Goal: Complete application form: Complete application form

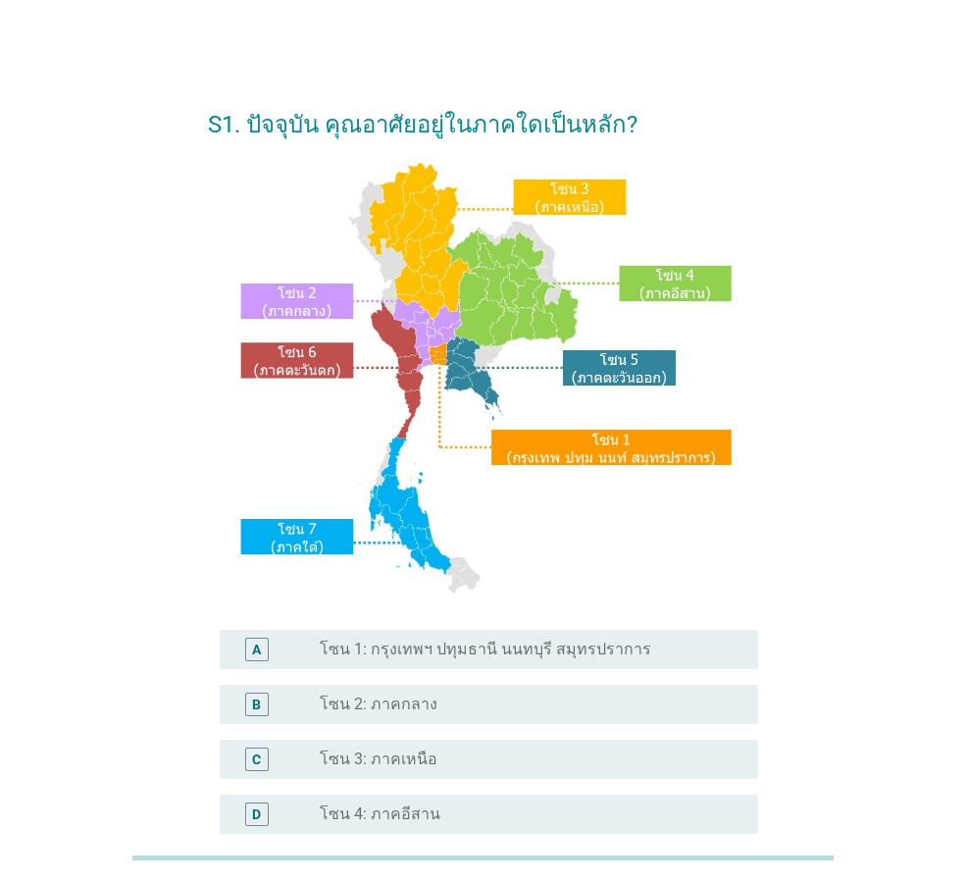
click at [533, 650] on label "โซน 1: กรุงเทพฯ ปทุมธานี นนทบุรี สมุทรปราการ" at bounding box center [485, 649] width 331 height 20
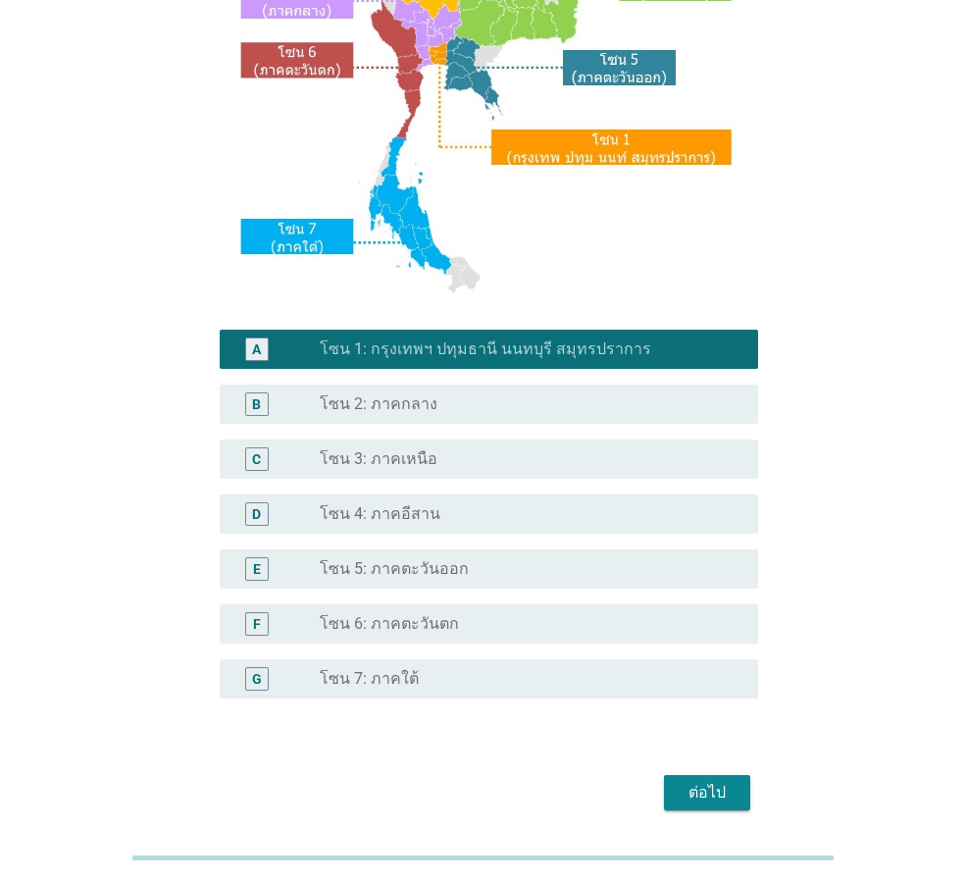
scroll to position [369, 0]
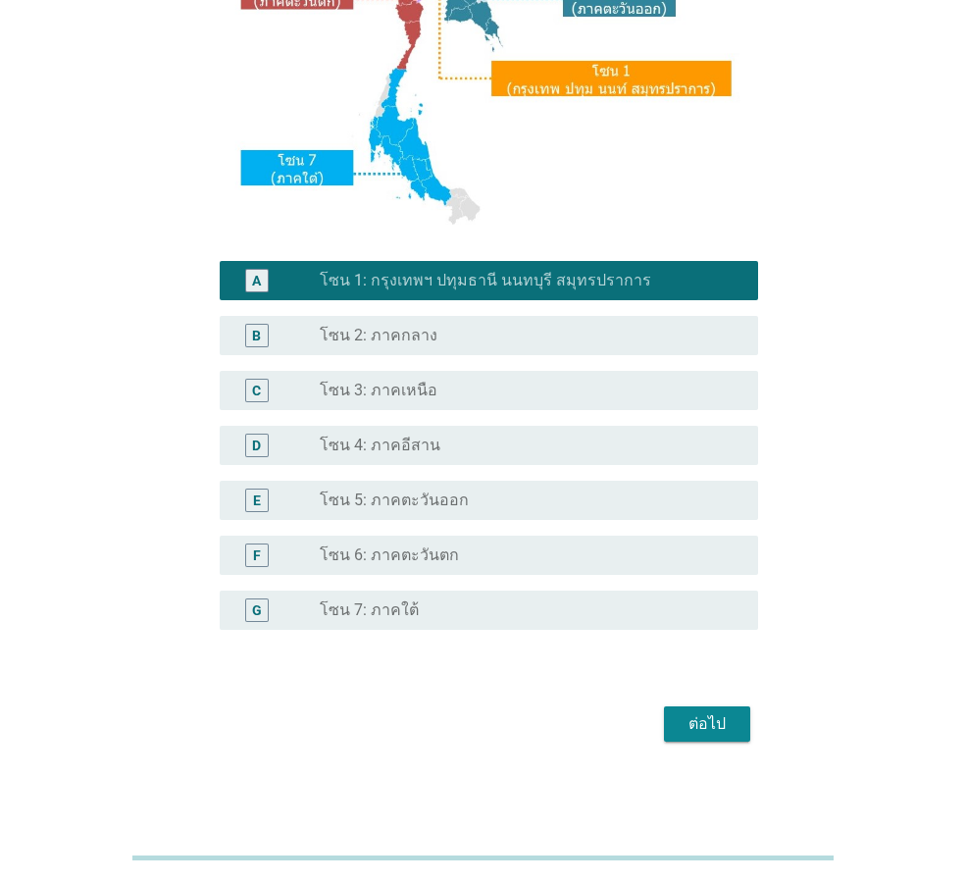
click at [671, 708] on button "ต่อไป" at bounding box center [707, 723] width 86 height 35
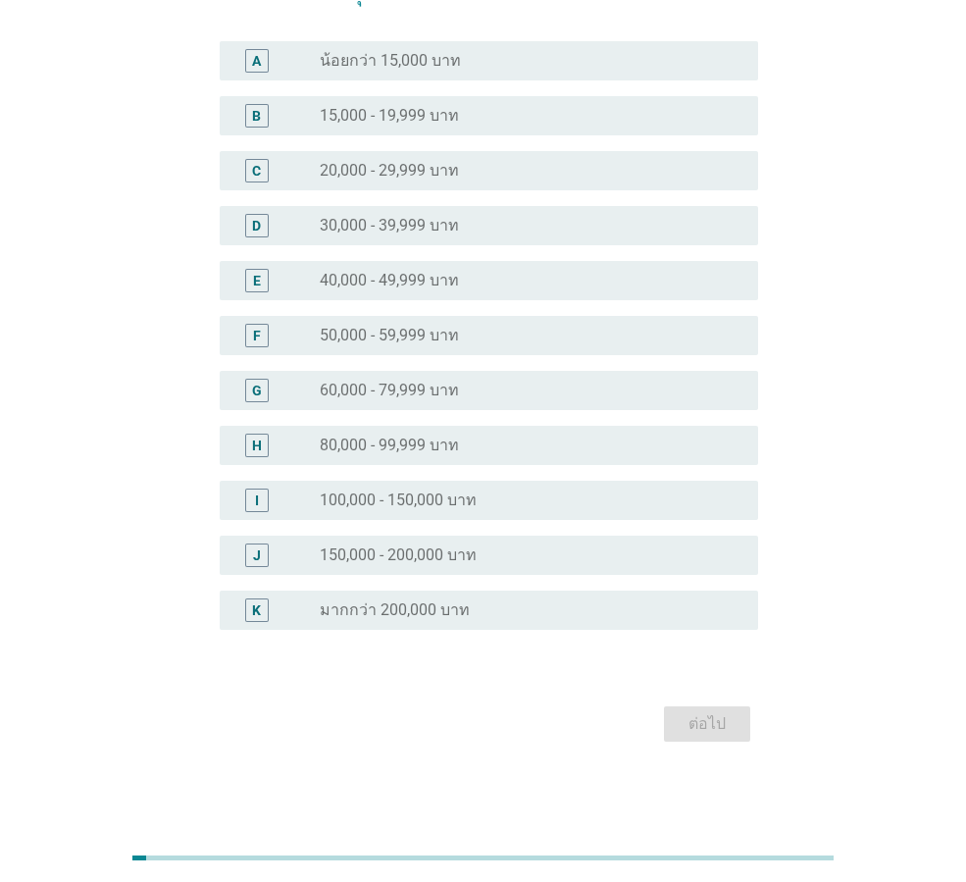
scroll to position [0, 0]
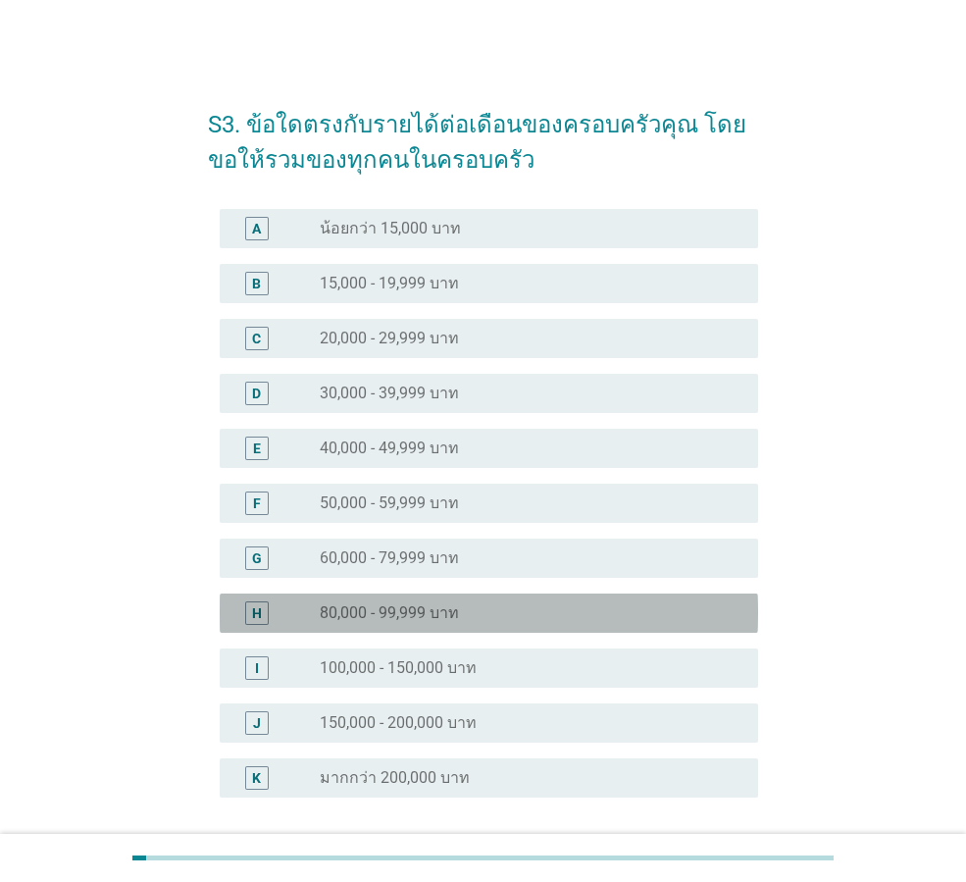
click at [520, 618] on div "radio_button_unchecked 80,000 - 99,999 บาท" at bounding box center [523, 613] width 407 height 20
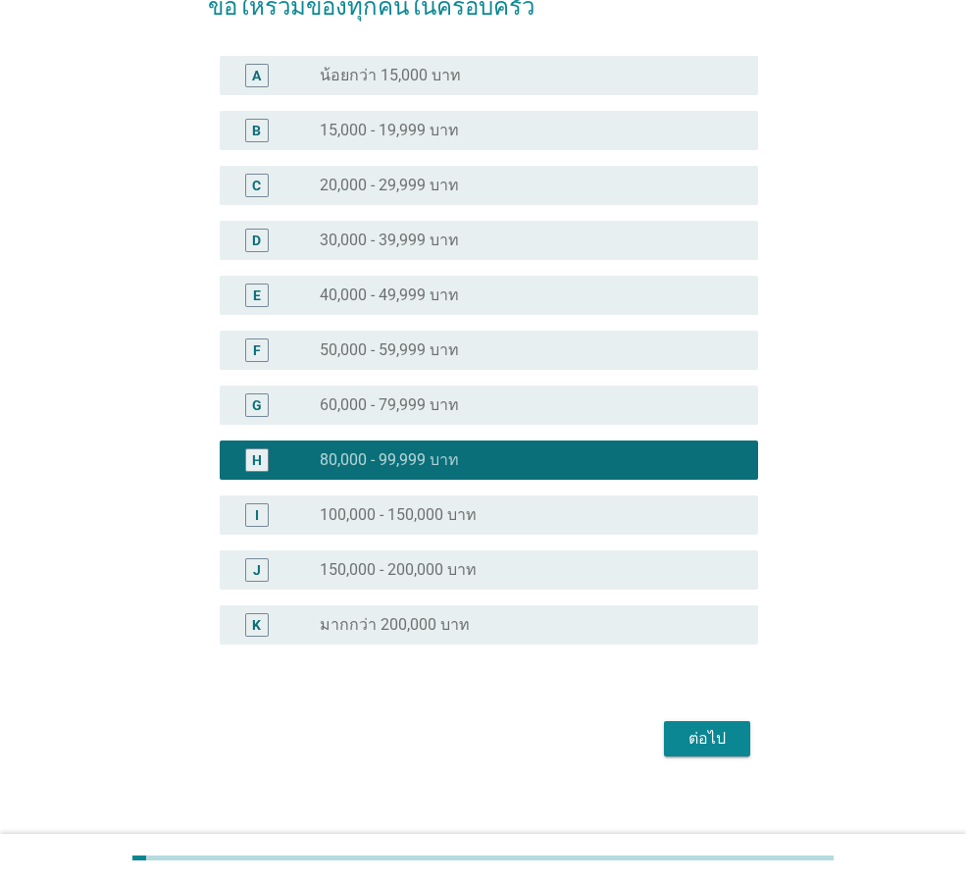
scroll to position [168, 0]
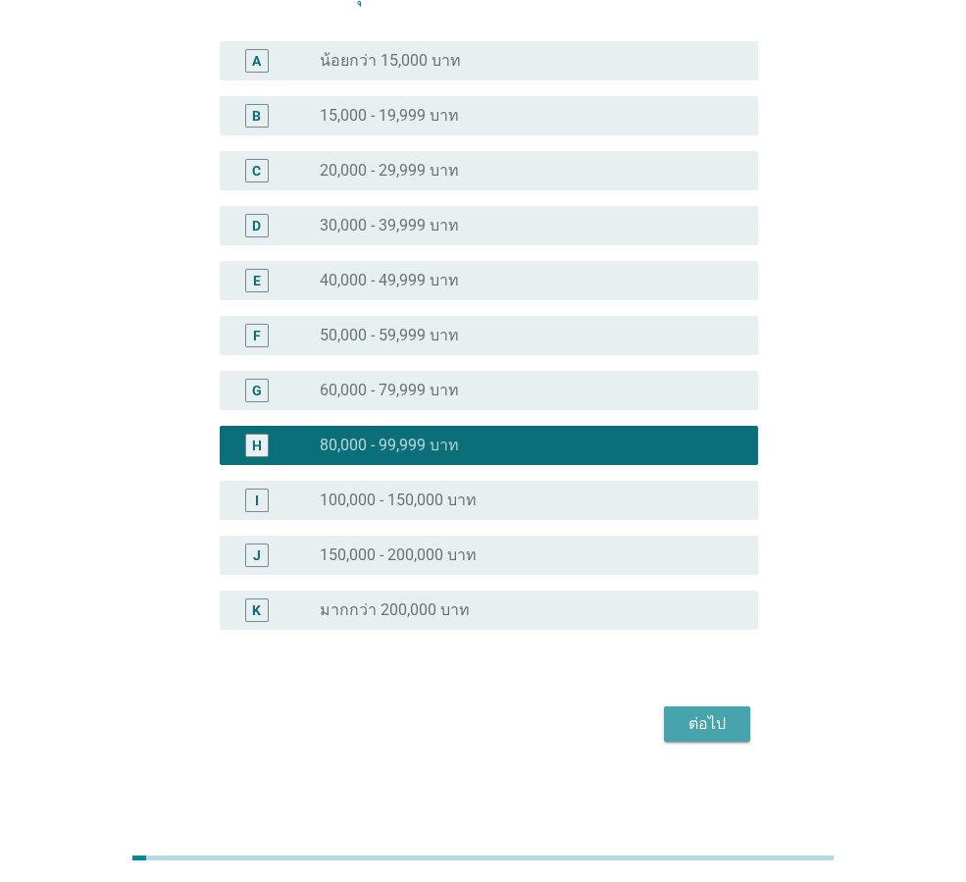
click at [723, 722] on div "ต่อไป" at bounding box center [707, 724] width 55 height 24
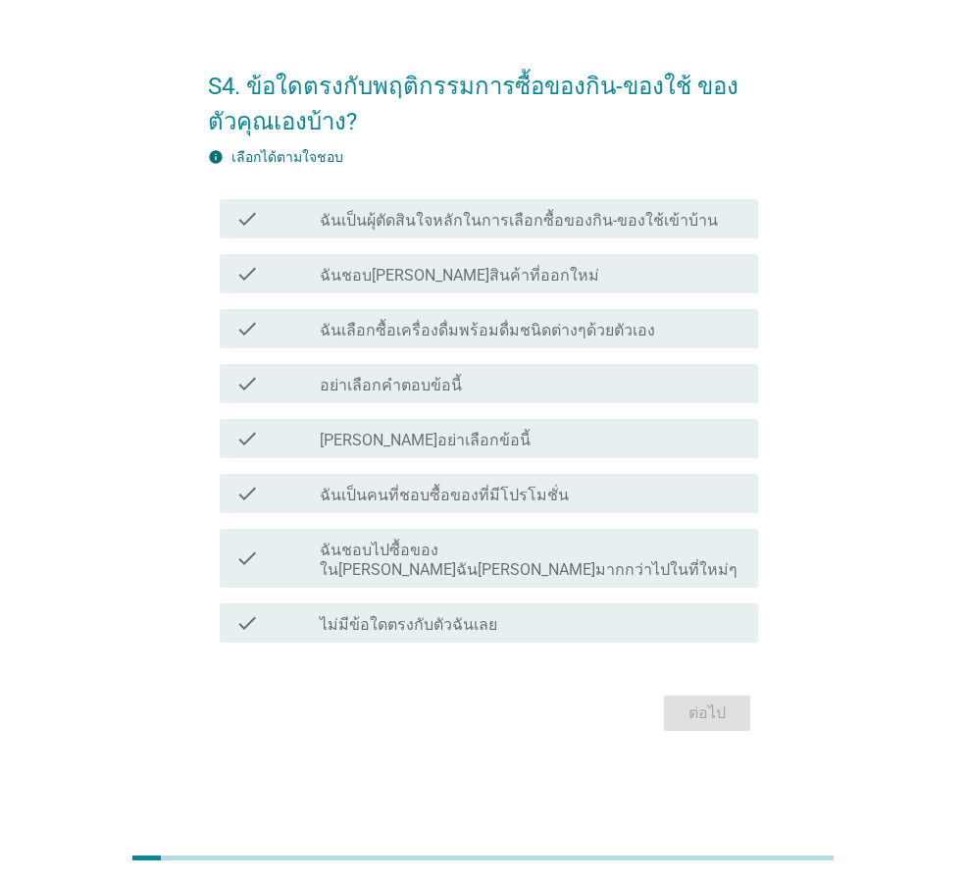
scroll to position [0, 0]
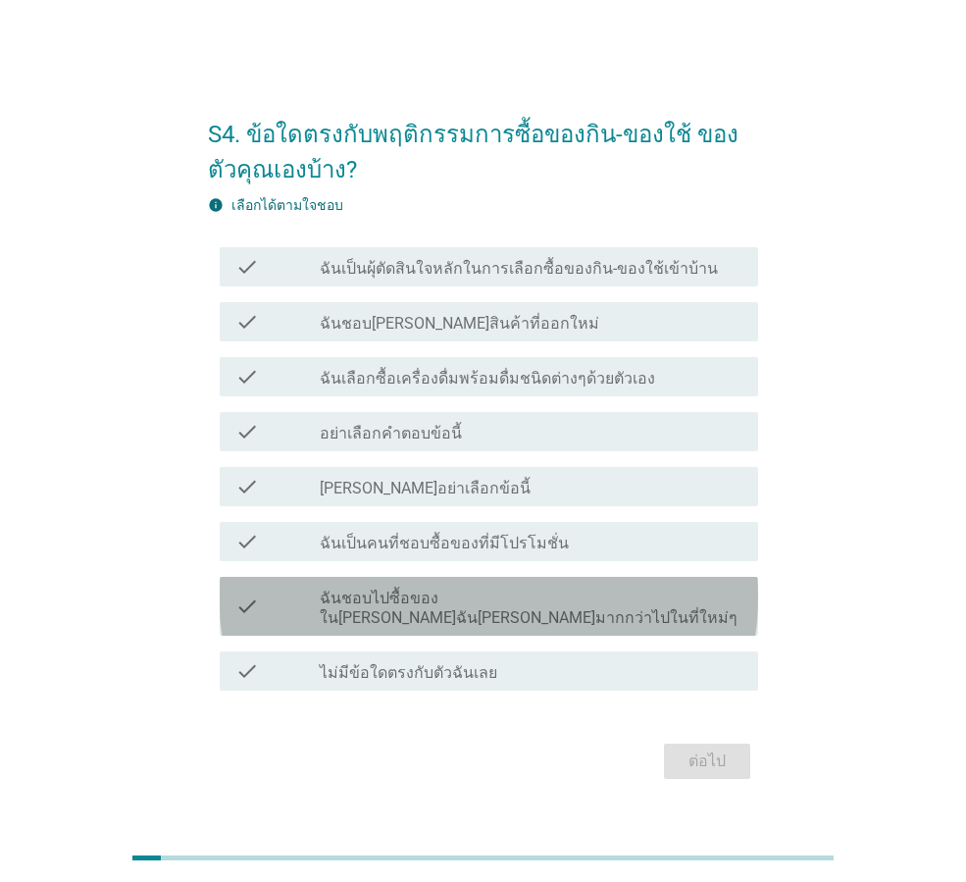
click at [603, 602] on label "ฉันชอบไปซื้อของใน[PERSON_NAME]ฉัน[PERSON_NAME]มากกว่าไปในที่ใหม่ๆ" at bounding box center [531, 607] width 423 height 39
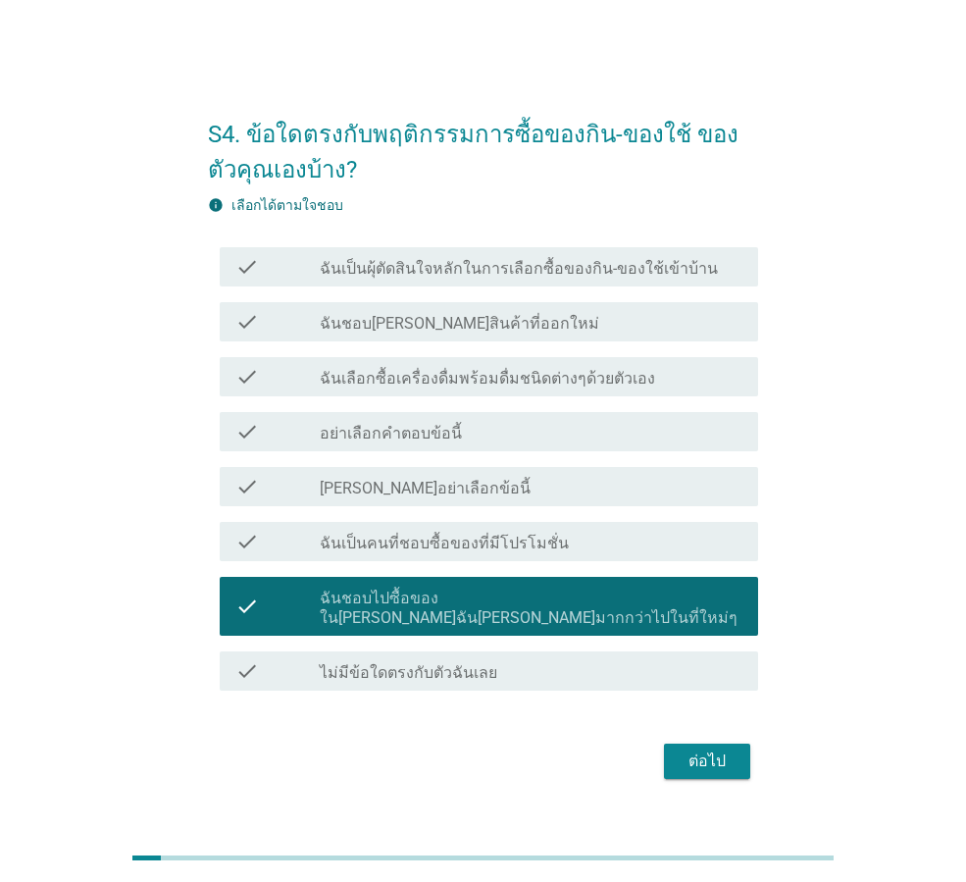
click at [688, 769] on div "ต่อไป" at bounding box center [483, 760] width 550 height 47
click at [696, 761] on div "ต่อไป" at bounding box center [707, 761] width 55 height 24
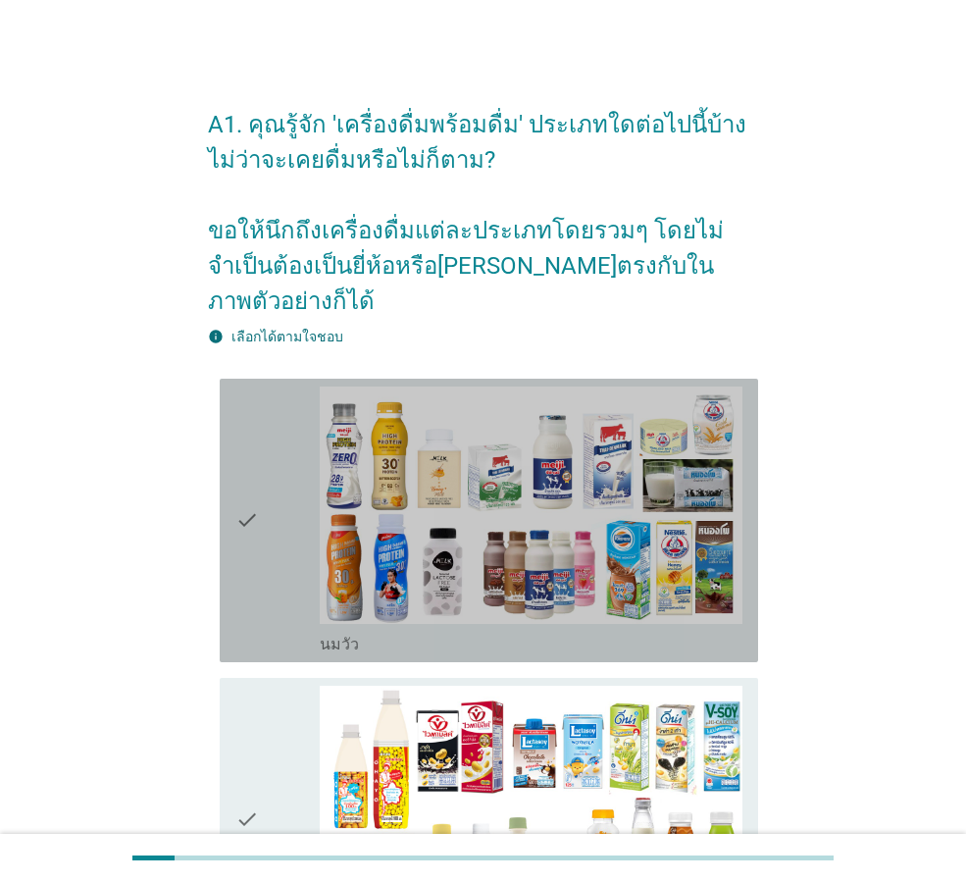
click at [247, 483] on icon "check" at bounding box center [247, 520] width 24 height 268
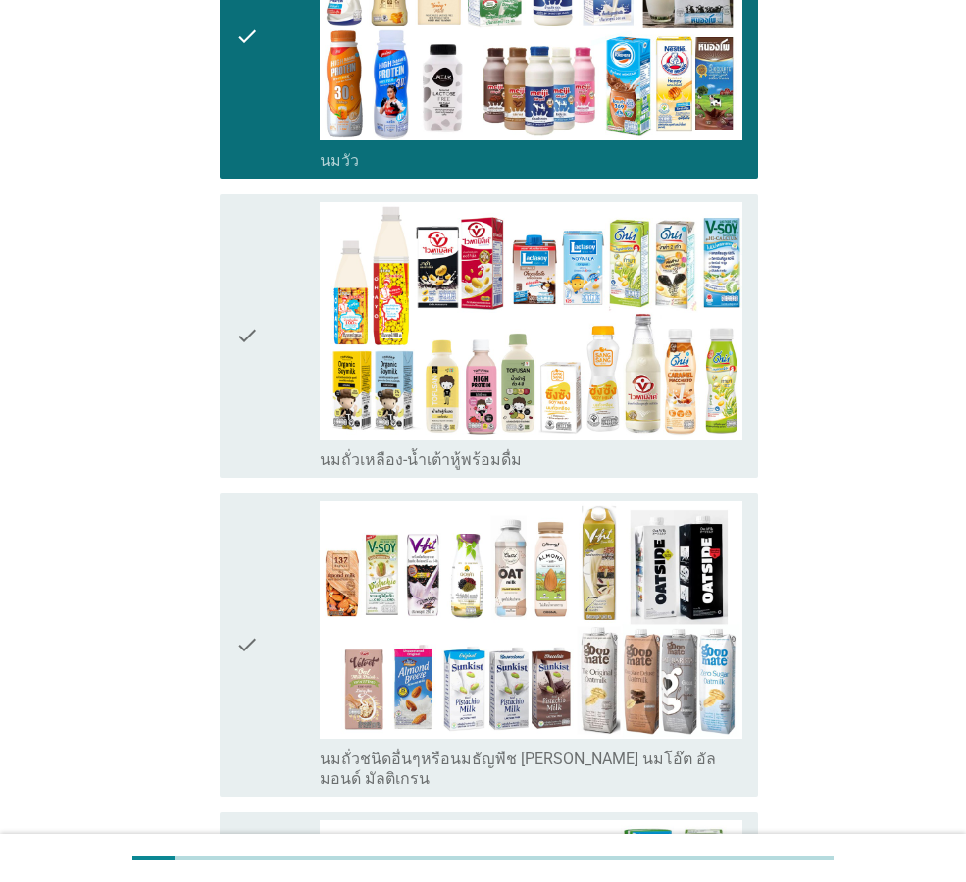
scroll to position [490, 0]
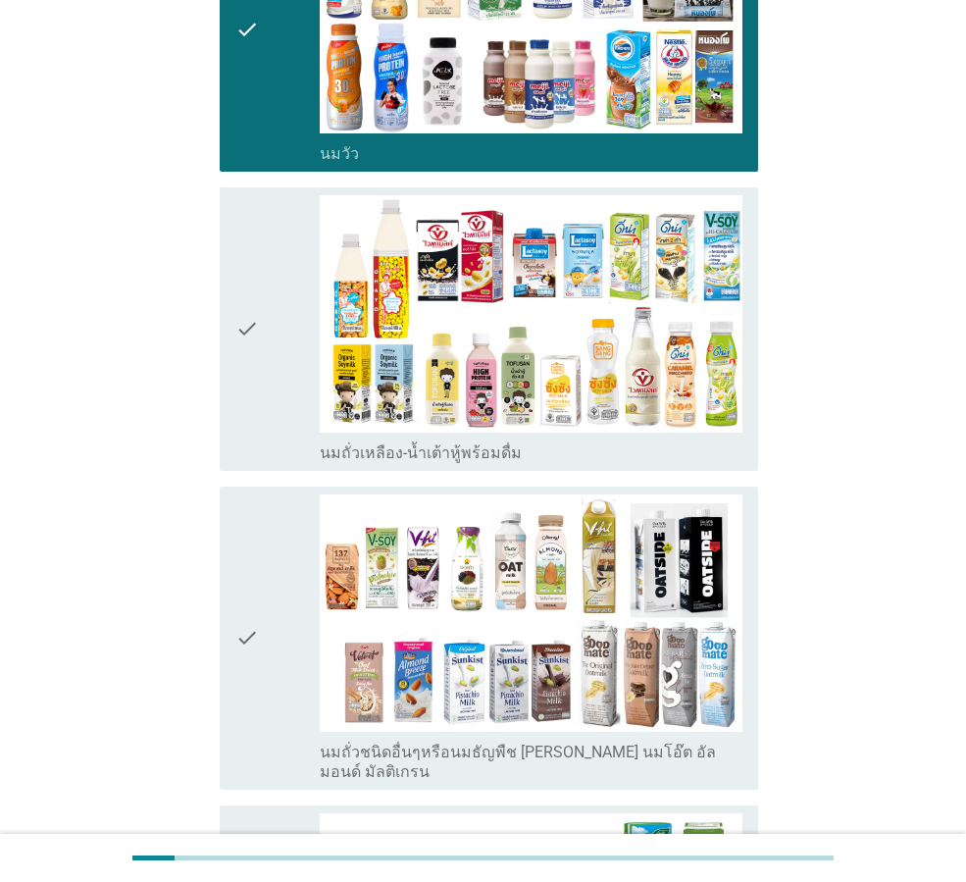
click at [231, 294] on div "check check_box_outline_blank นมถั่วเหลือง-น้ำเต้าหู้พร้อมดื่ม" at bounding box center [489, 328] width 538 height 283
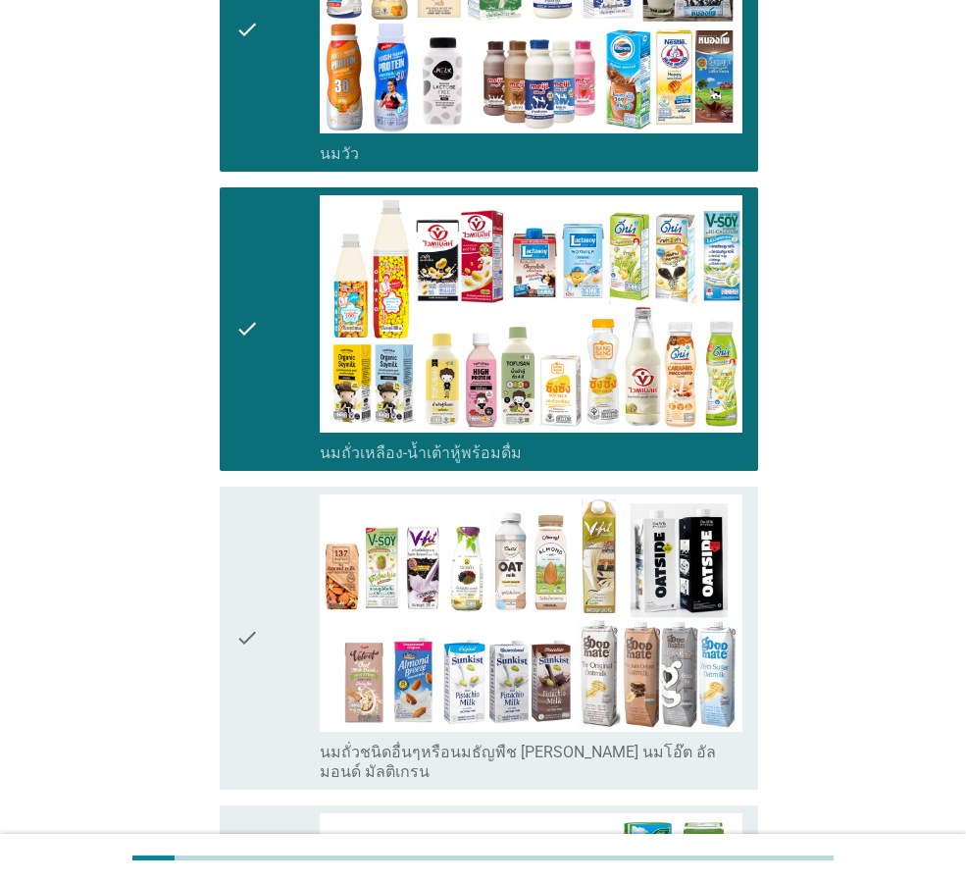
click at [235, 585] on div "check check_box_outline_blank นมถั่วชนิดอื่นๆหรือนมธัญพืช [PERSON_NAME] นมโอ๊ต …" at bounding box center [489, 637] width 538 height 303
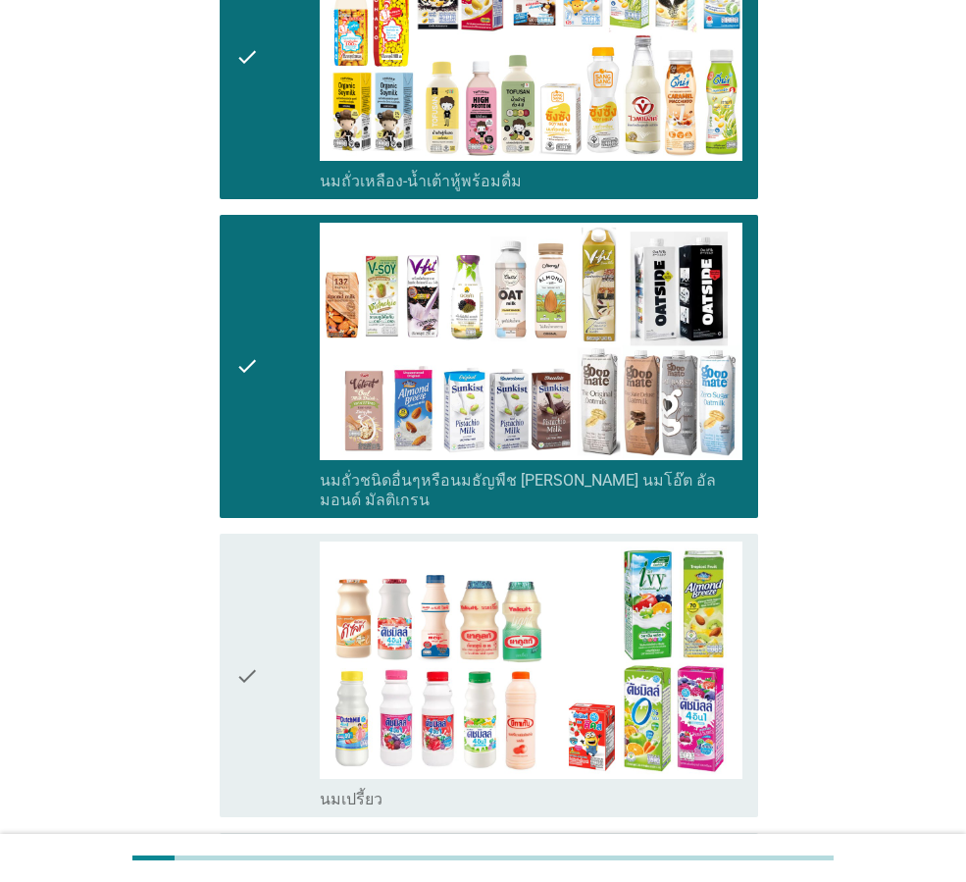
scroll to position [883, 0]
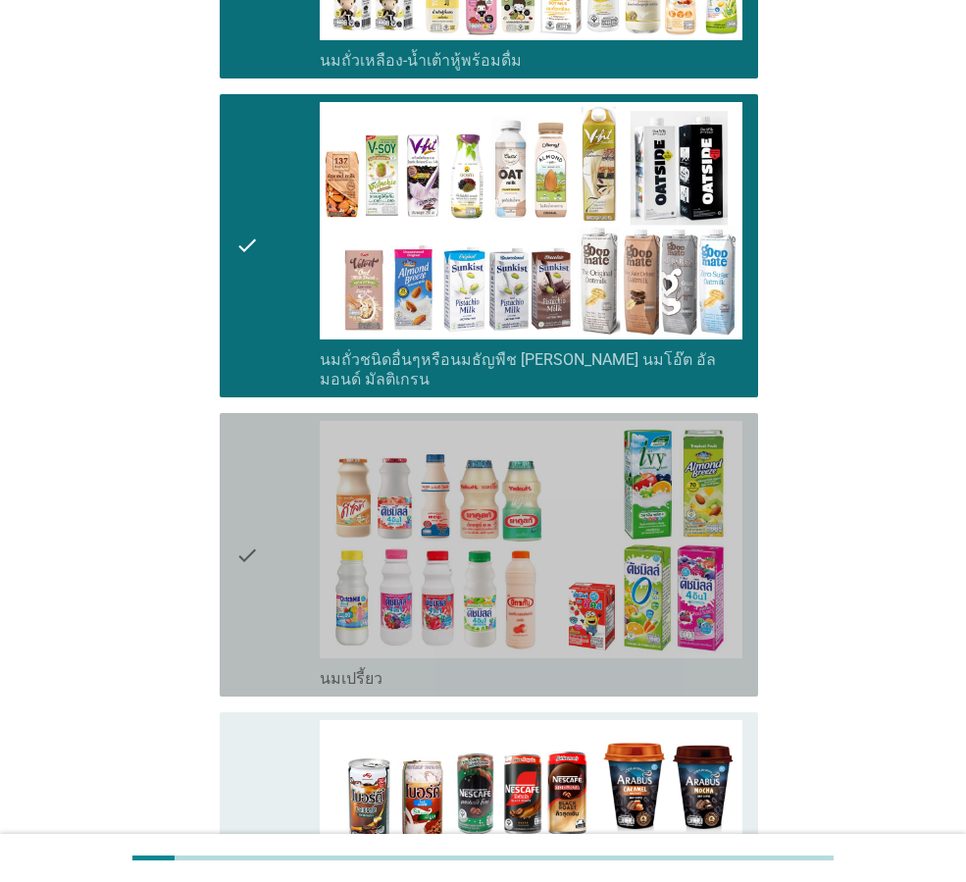
click at [231, 529] on div "check check_box_outline_blank นมเปรี้ยว" at bounding box center [489, 554] width 538 height 283
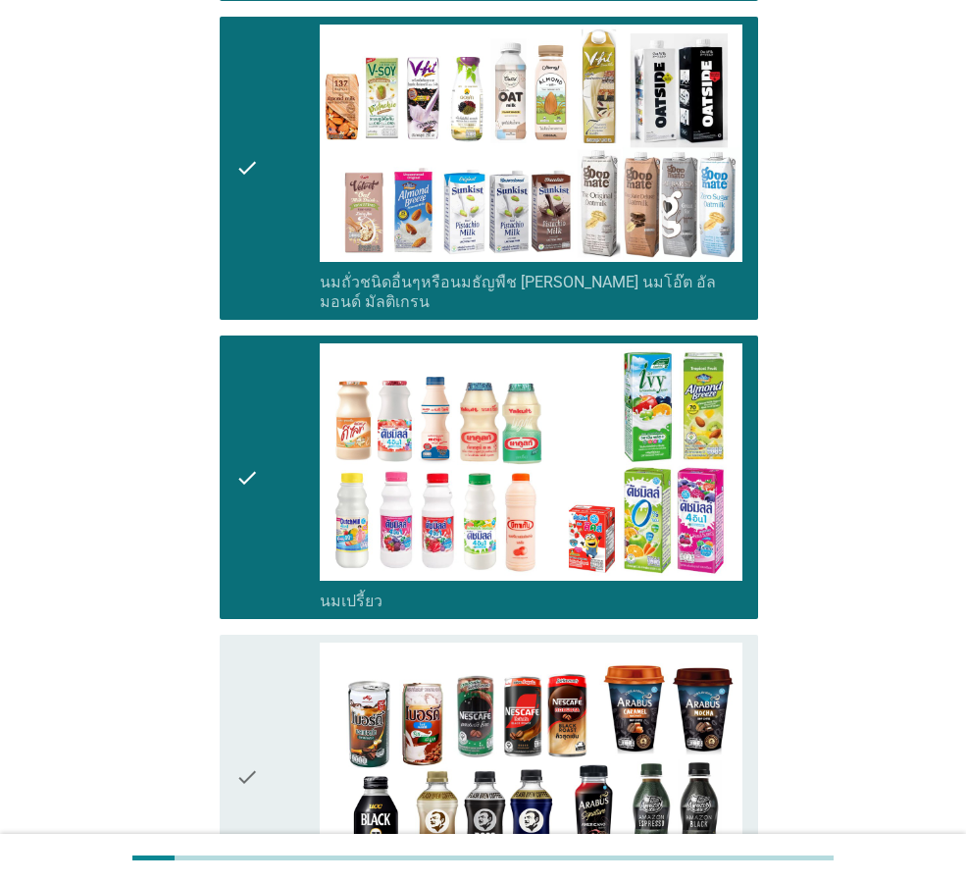
scroll to position [1079, 0]
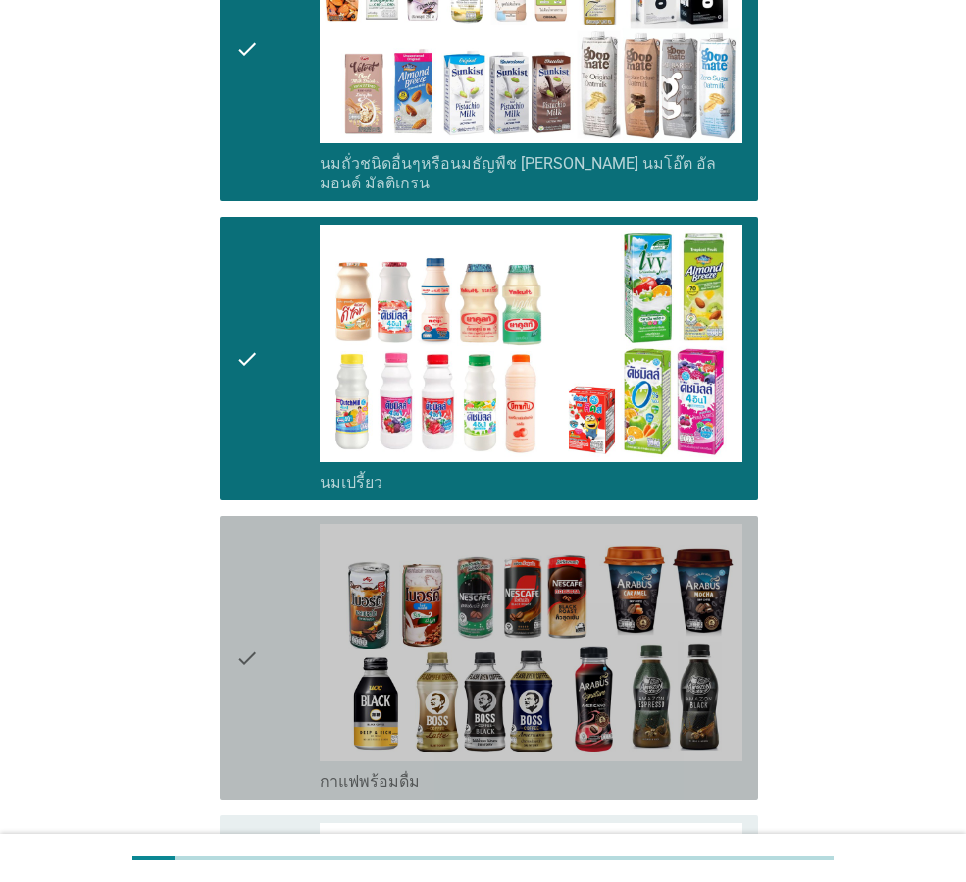
click at [231, 529] on div "check check_box_outline_blank กาแฟพร้อมดื่ม" at bounding box center [489, 657] width 538 height 283
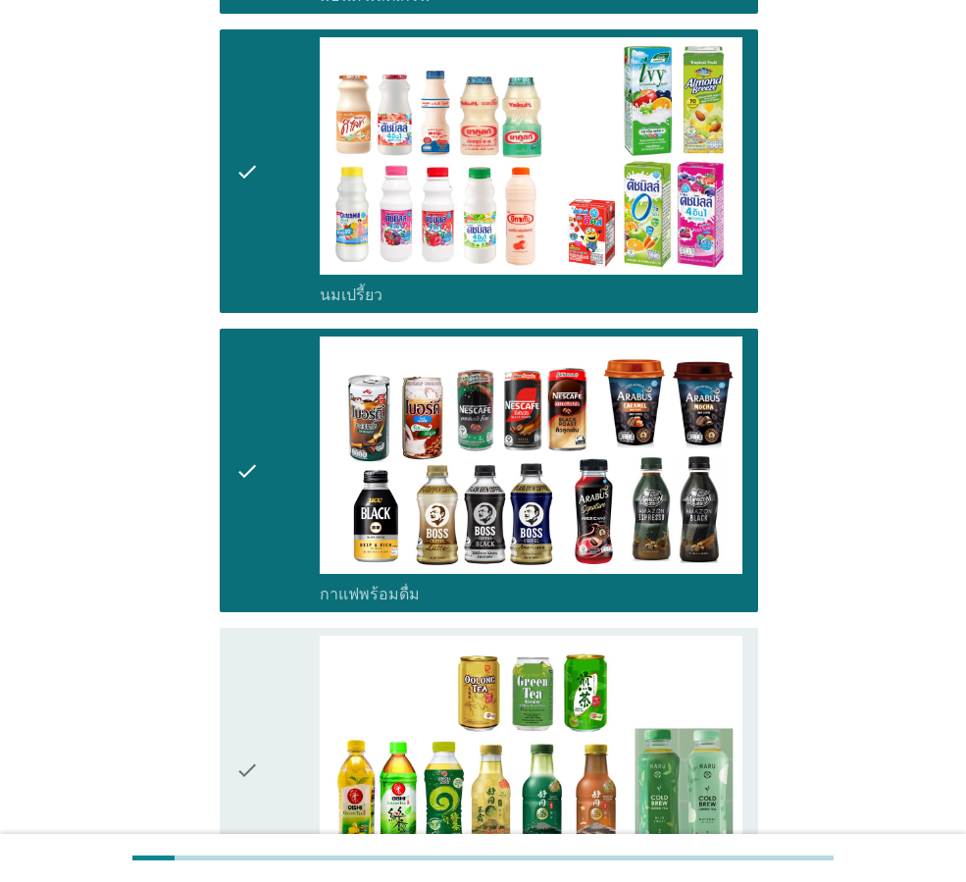
scroll to position [1275, 0]
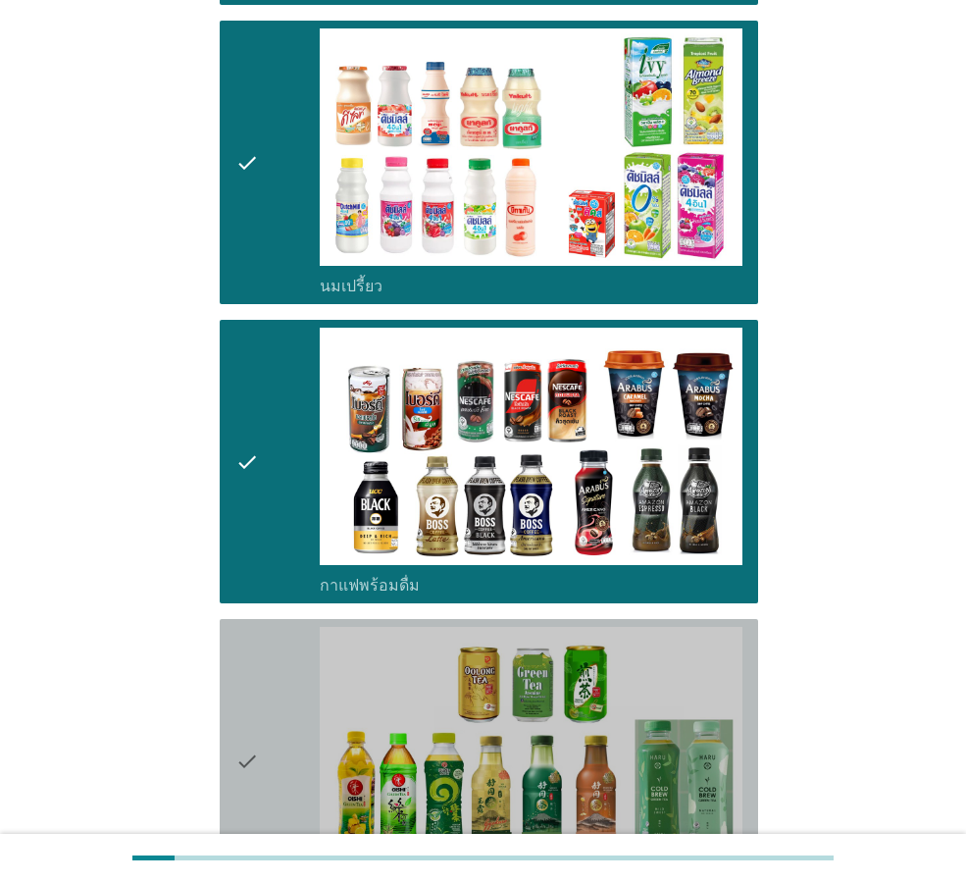
click at [248, 627] on icon "check" at bounding box center [247, 761] width 24 height 268
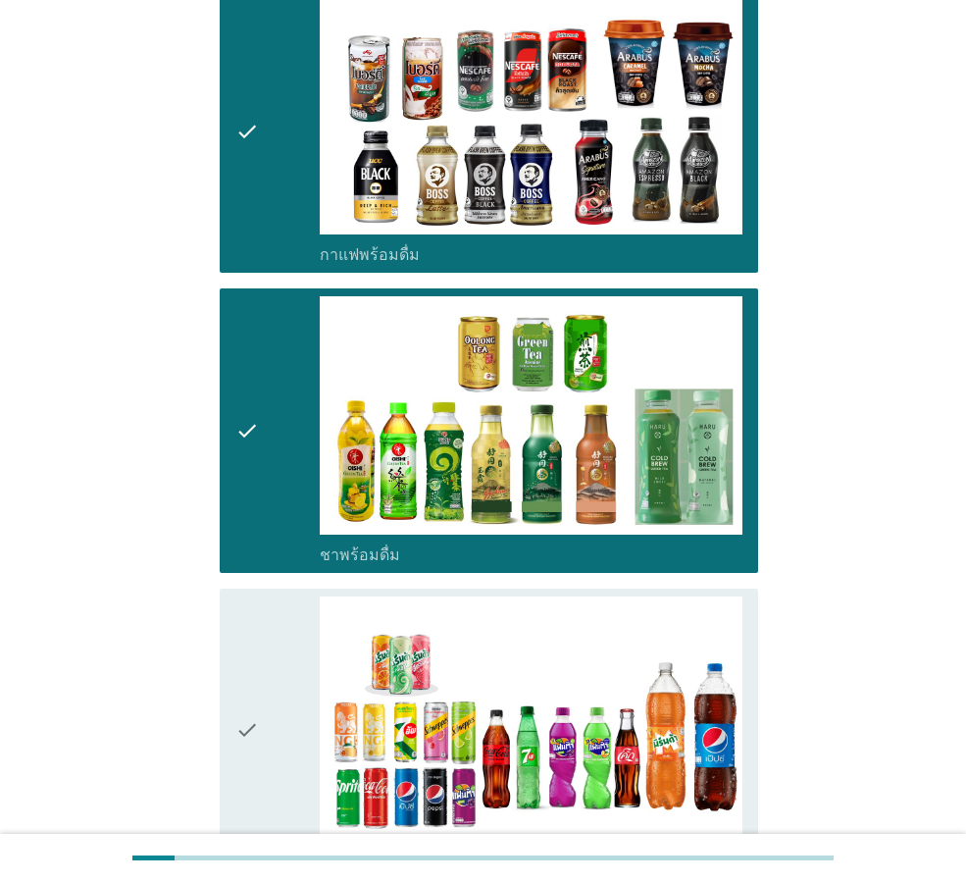
scroll to position [1667, 0]
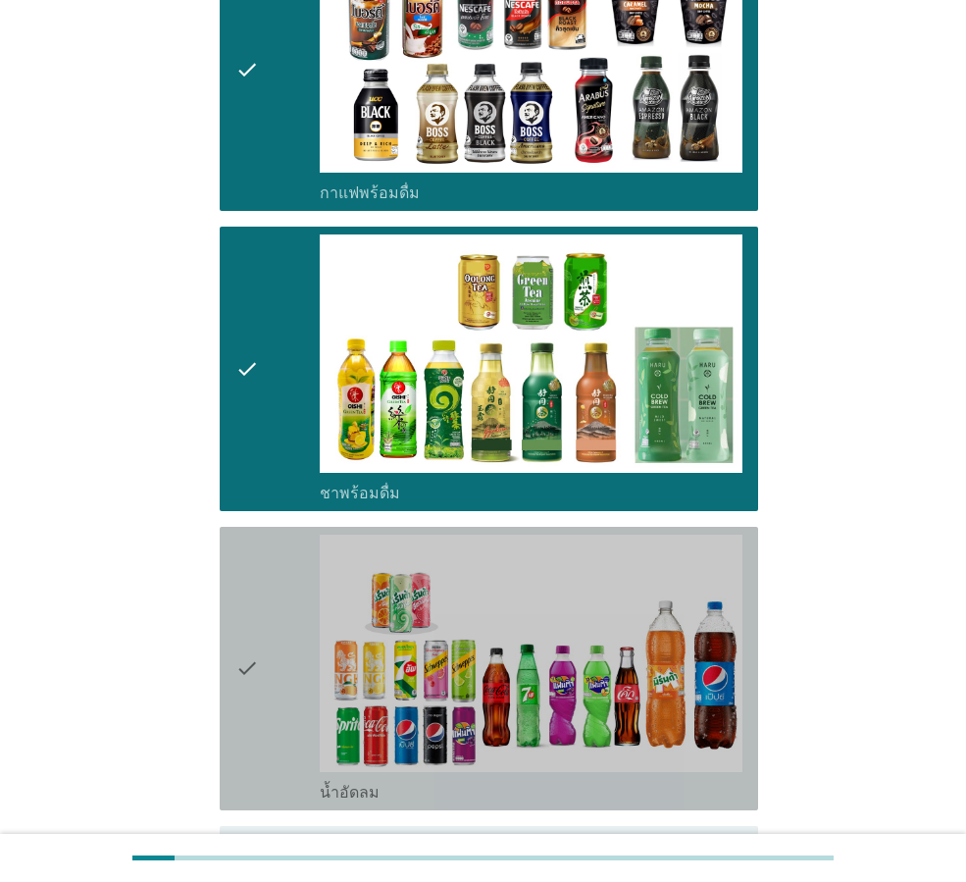
click at [248, 581] on icon "check" at bounding box center [247, 668] width 24 height 268
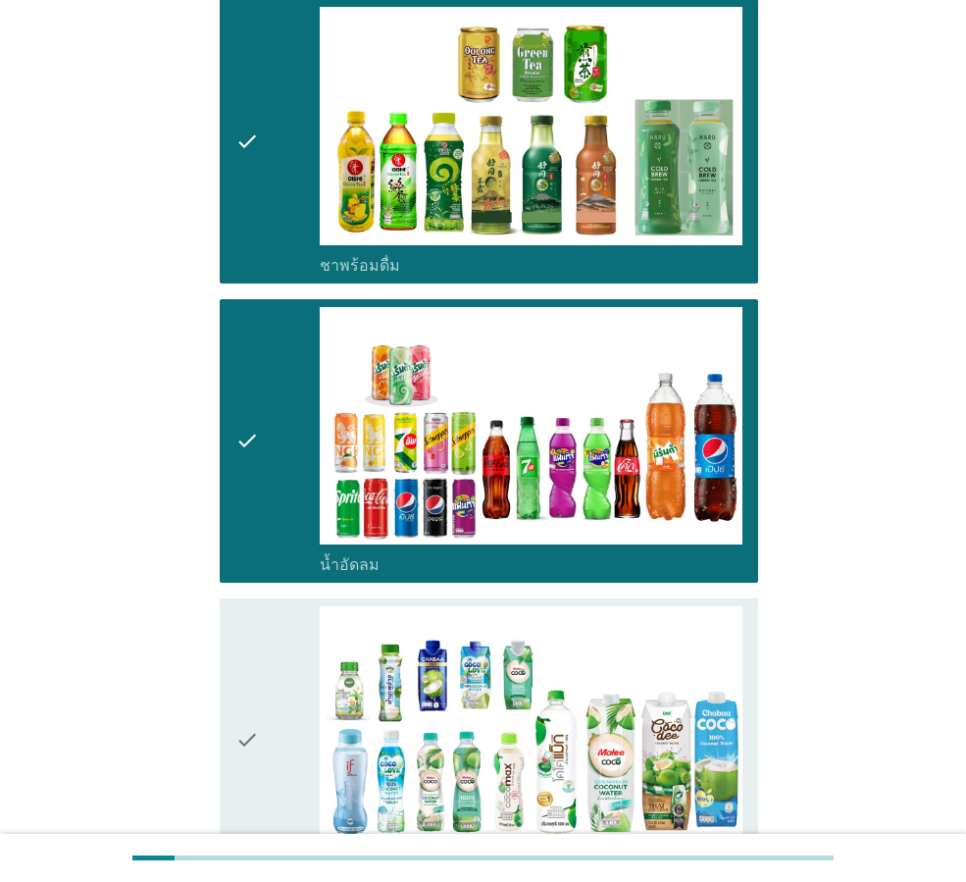
scroll to position [1961, 0]
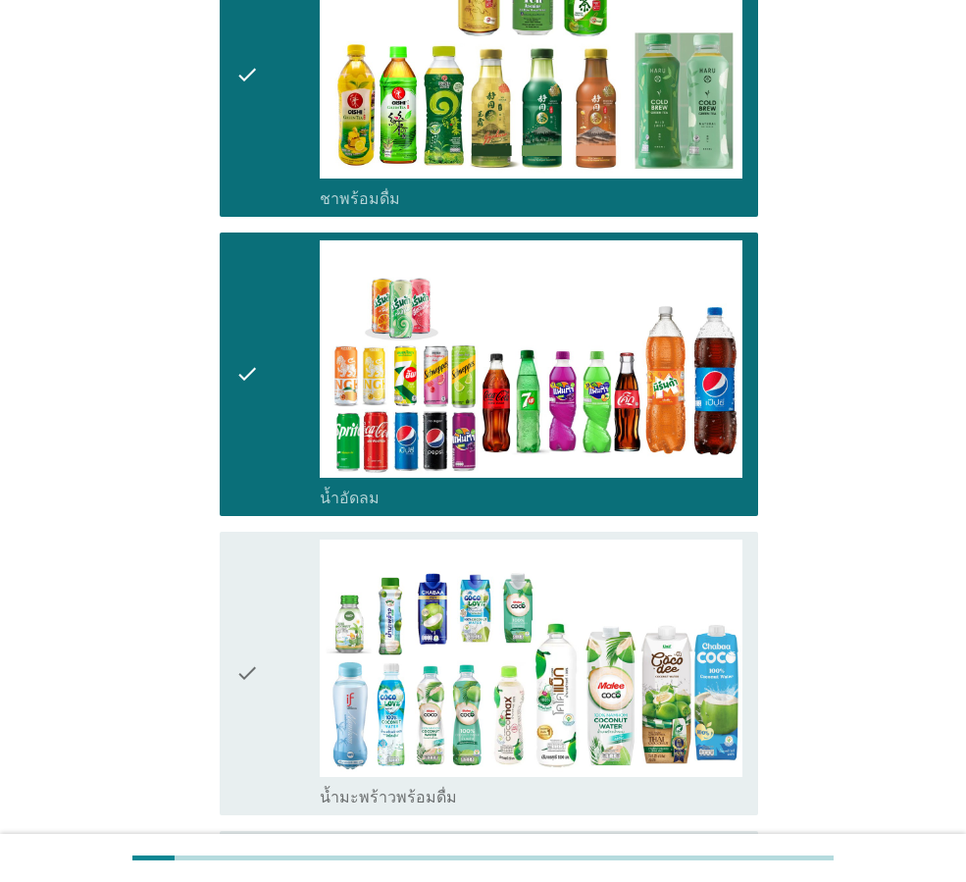
click at [250, 579] on icon "check" at bounding box center [247, 673] width 24 height 268
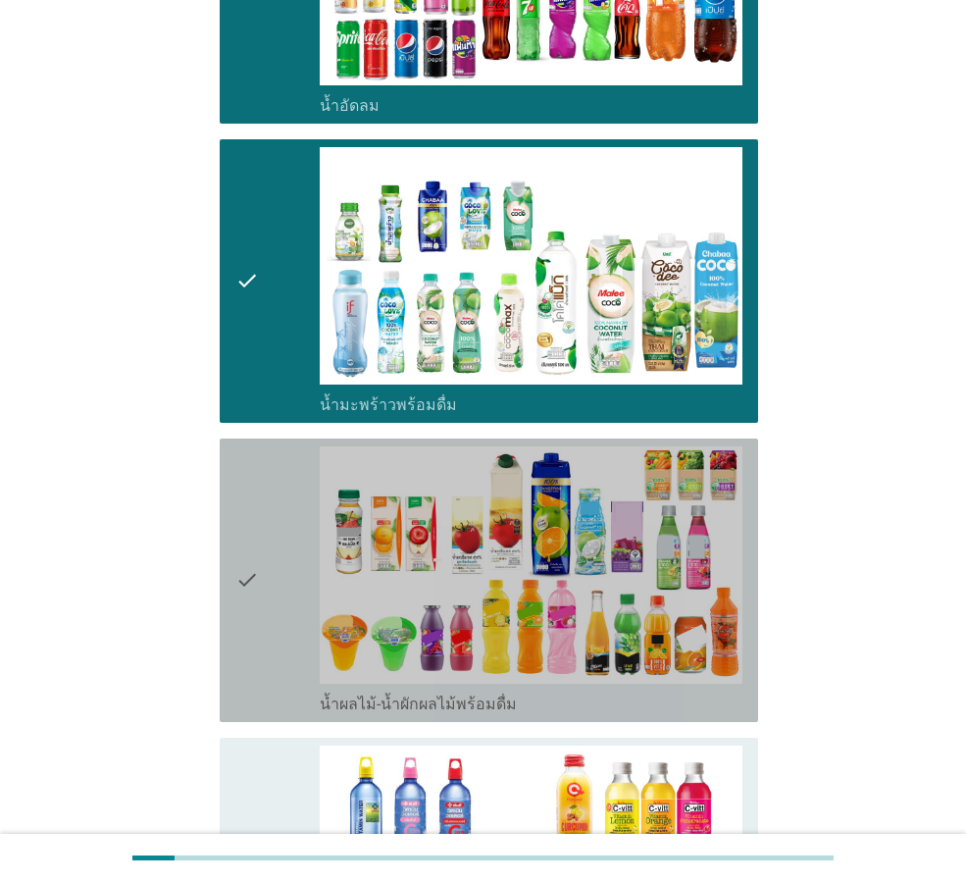
click at [249, 577] on icon "check" at bounding box center [247, 580] width 24 height 268
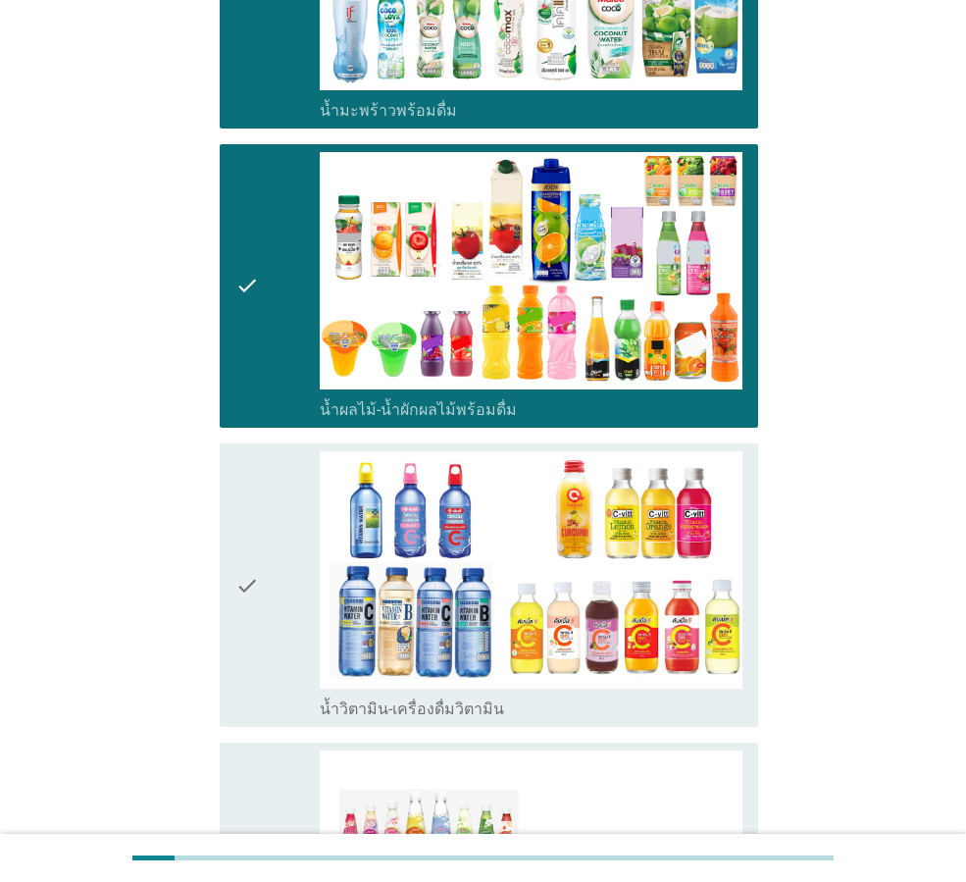
click at [249, 577] on icon "check" at bounding box center [247, 585] width 24 height 268
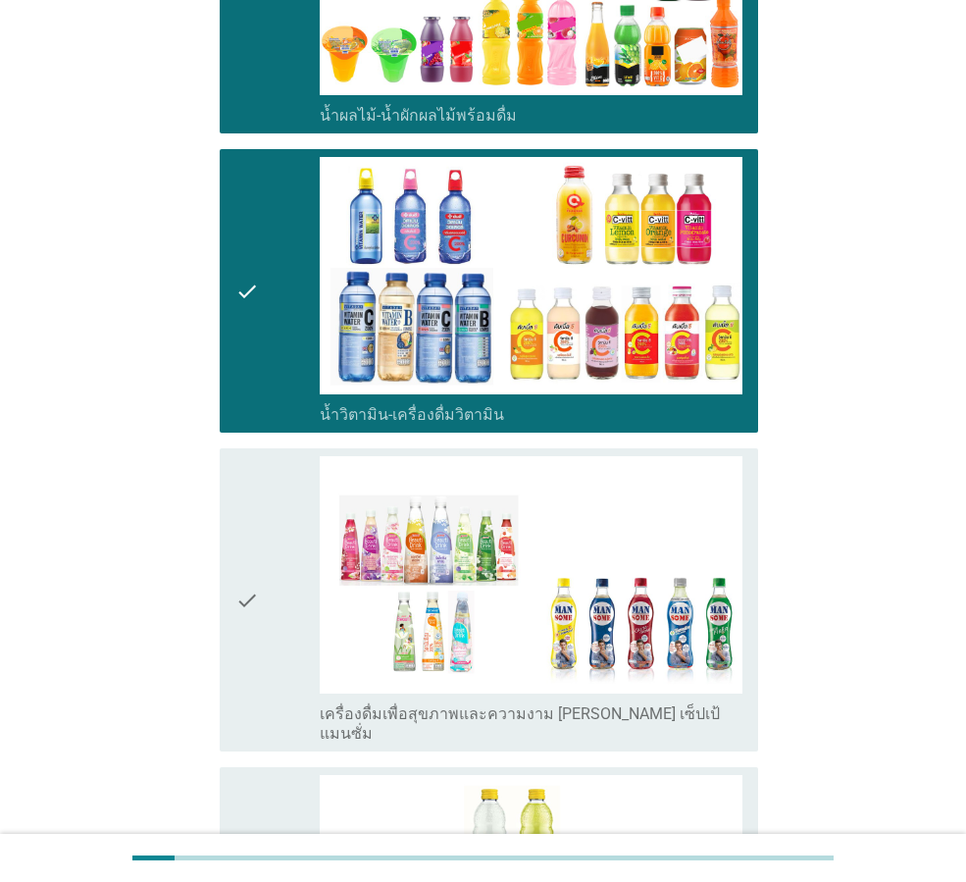
click at [249, 577] on icon "check" at bounding box center [247, 599] width 24 height 287
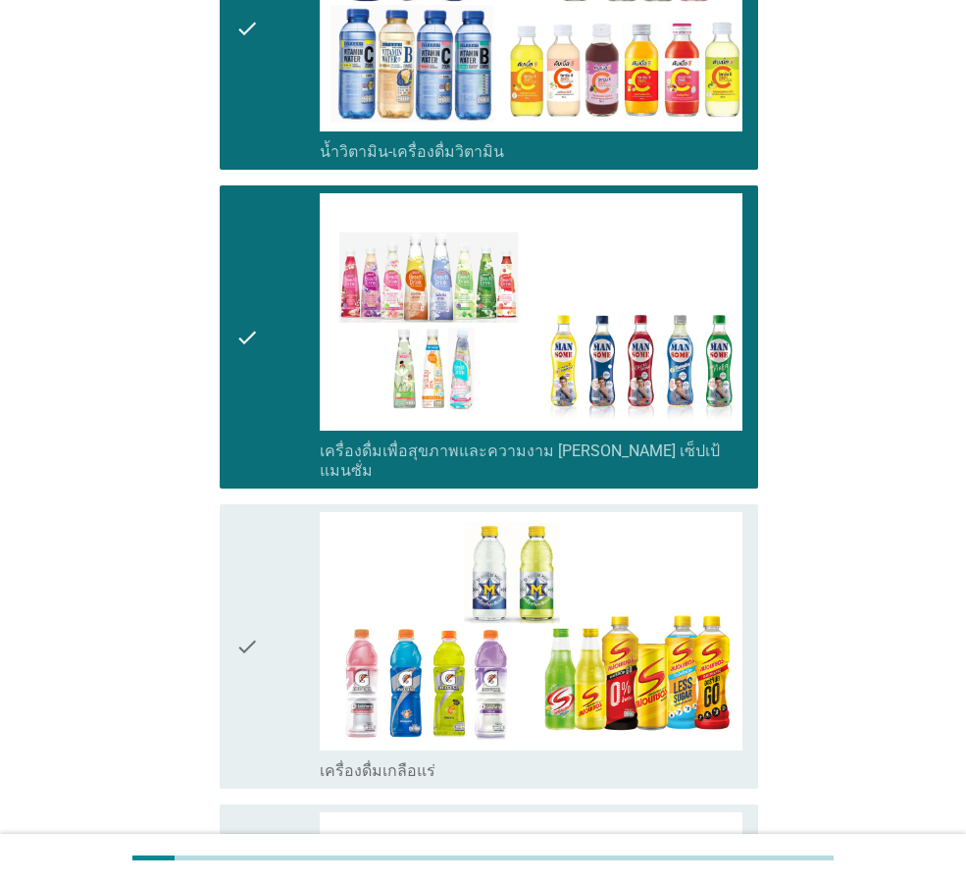
scroll to position [3236, 0]
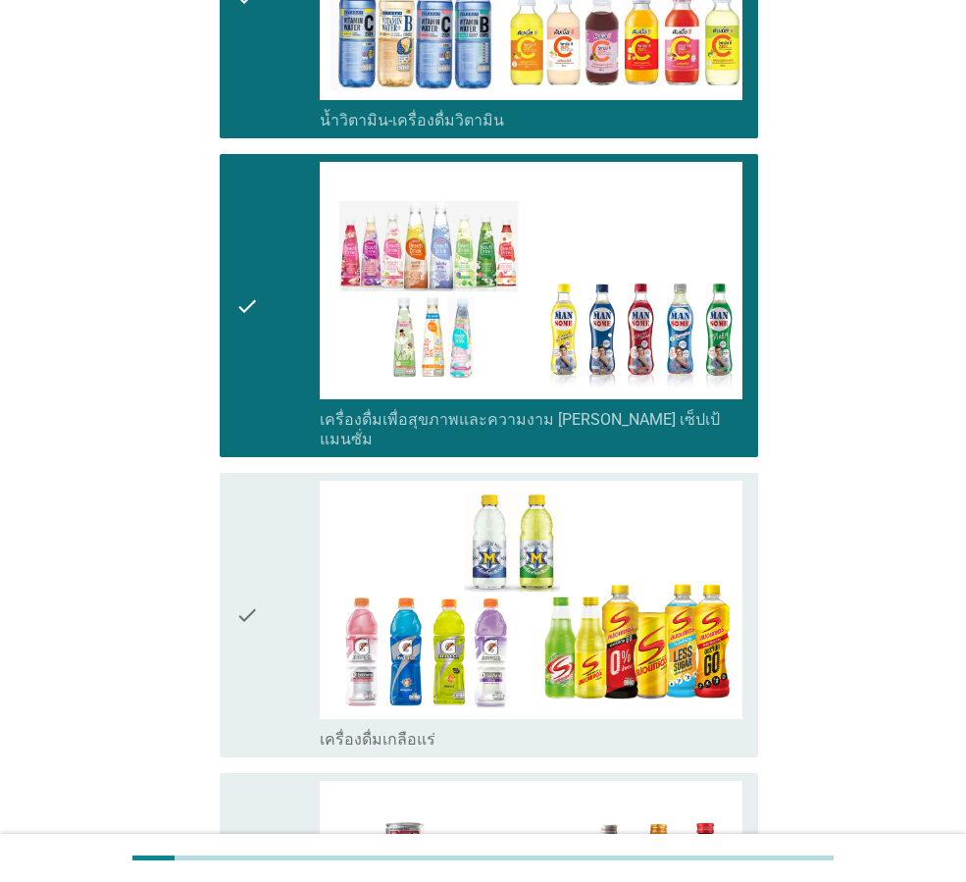
click at [249, 572] on icon "check" at bounding box center [247, 615] width 24 height 268
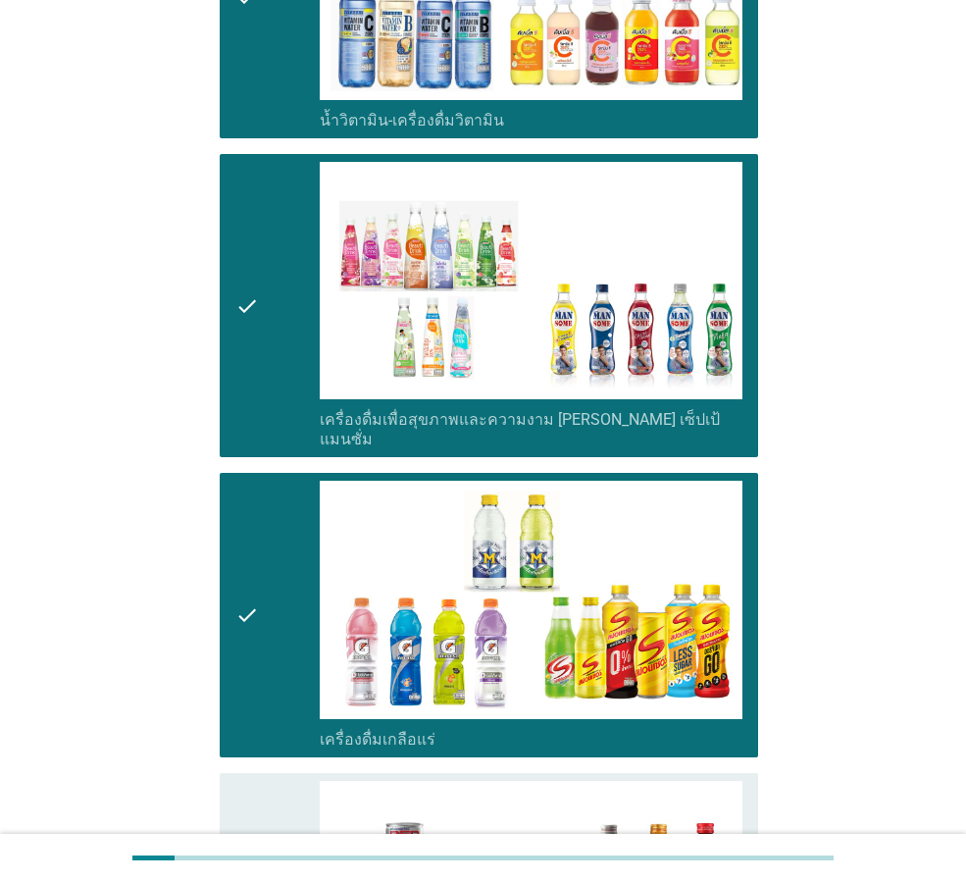
scroll to position [3432, 0]
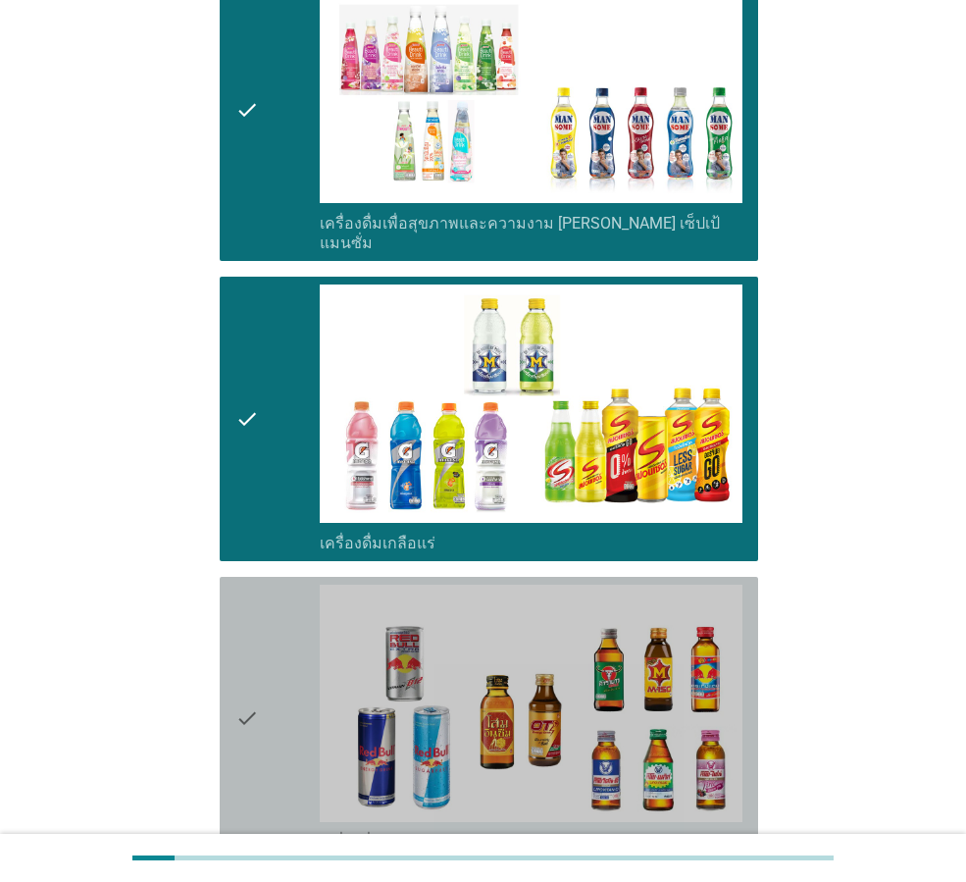
click at [250, 584] on icon "check" at bounding box center [247, 718] width 24 height 268
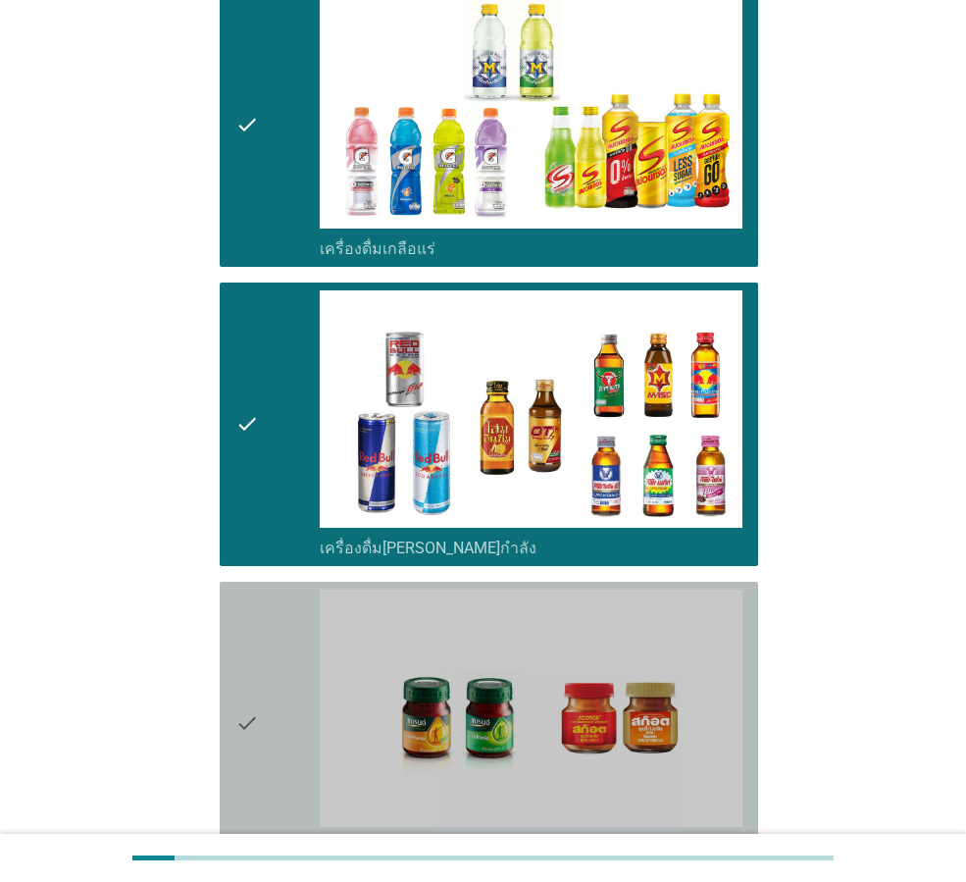
click at [250, 589] on icon "check" at bounding box center [247, 723] width 24 height 268
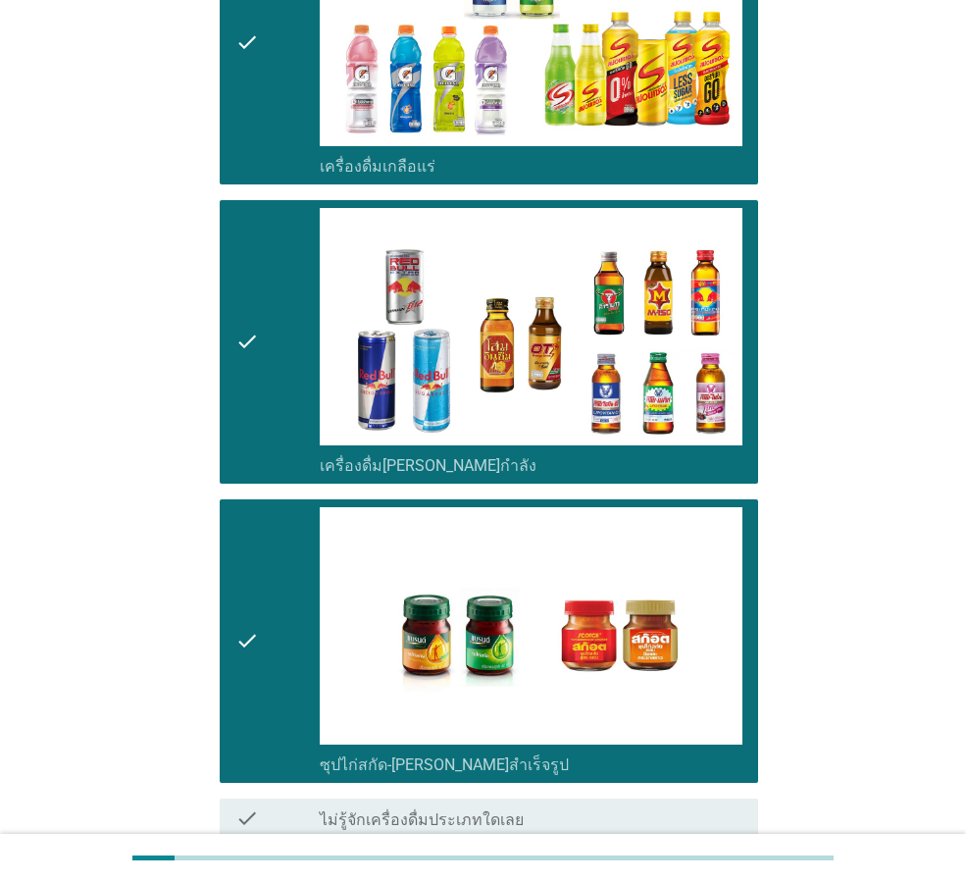
scroll to position [3919, 0]
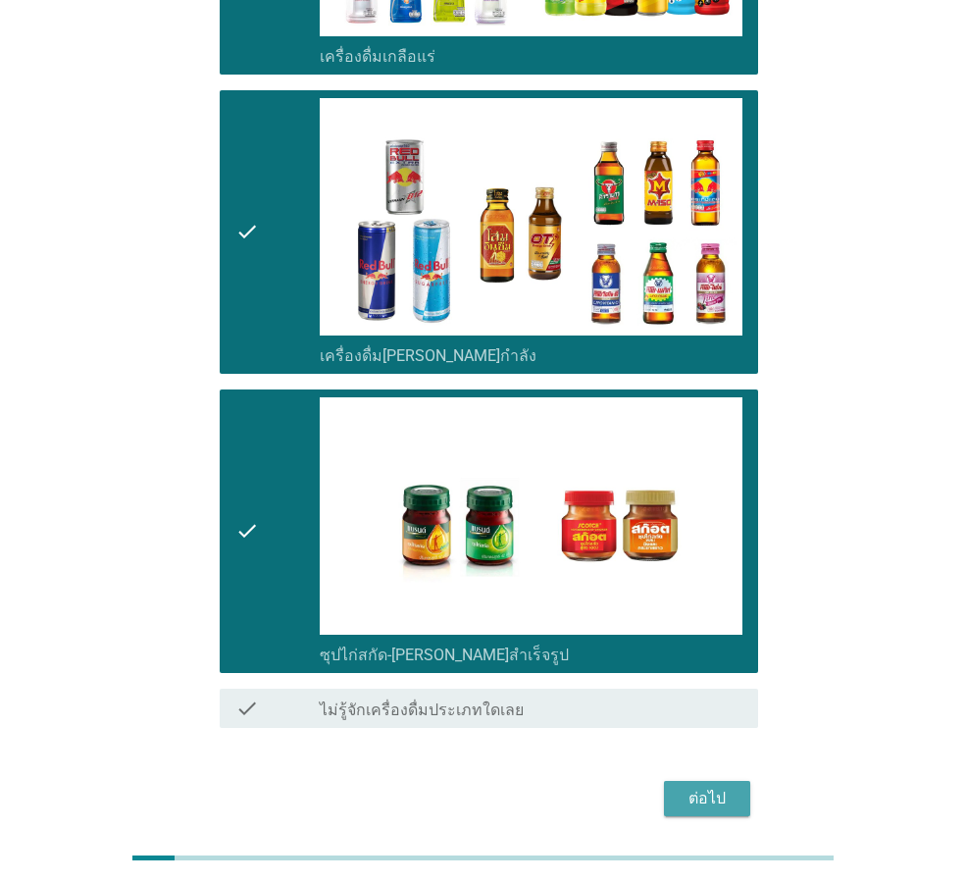
click at [694, 786] on div "ต่อไป" at bounding box center [707, 798] width 55 height 24
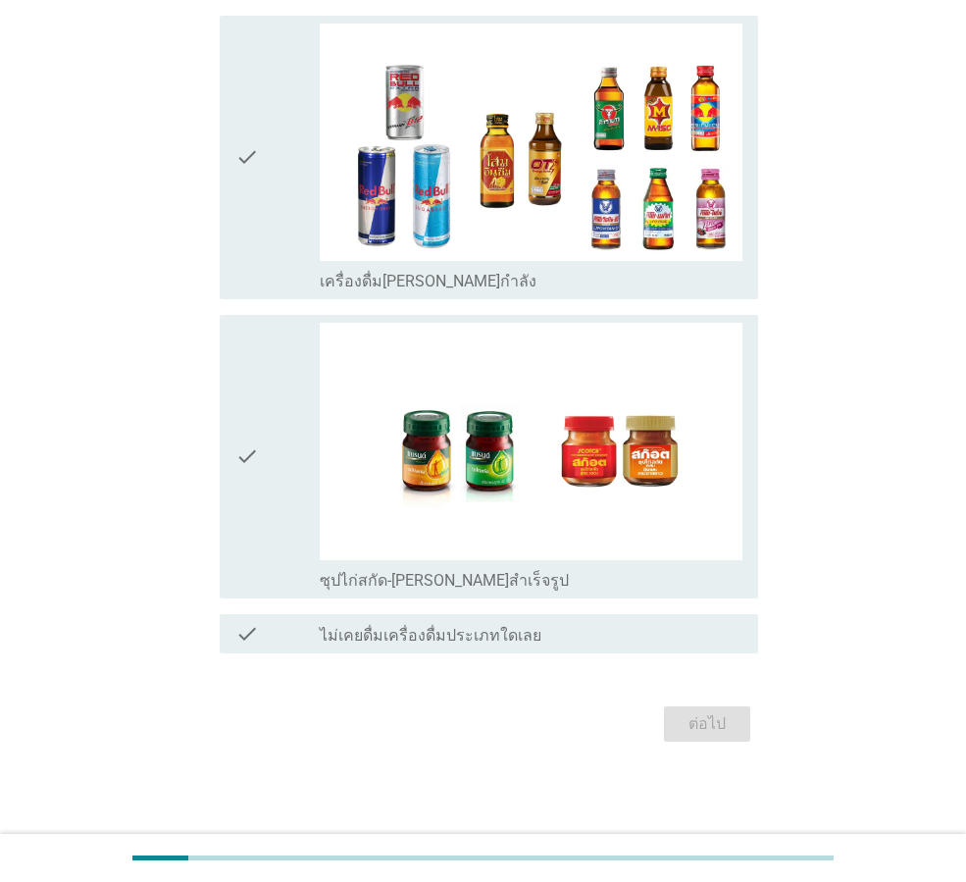
scroll to position [0, 0]
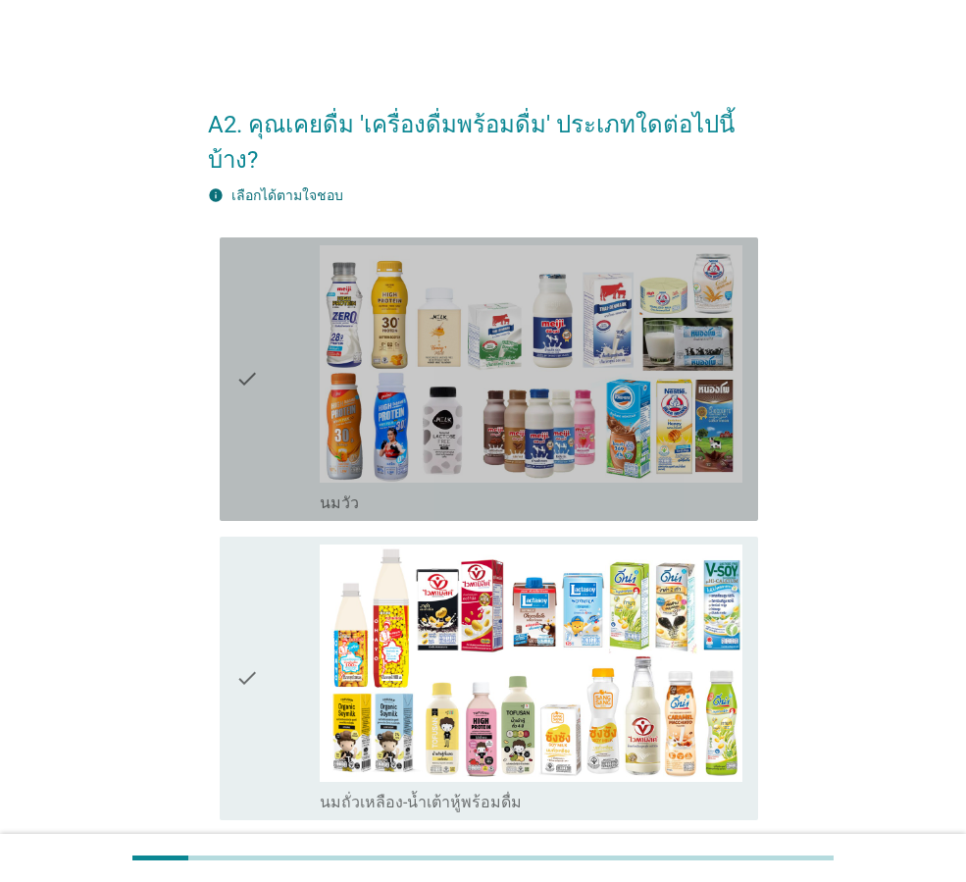
click at [261, 314] on div "check" at bounding box center [277, 379] width 84 height 268
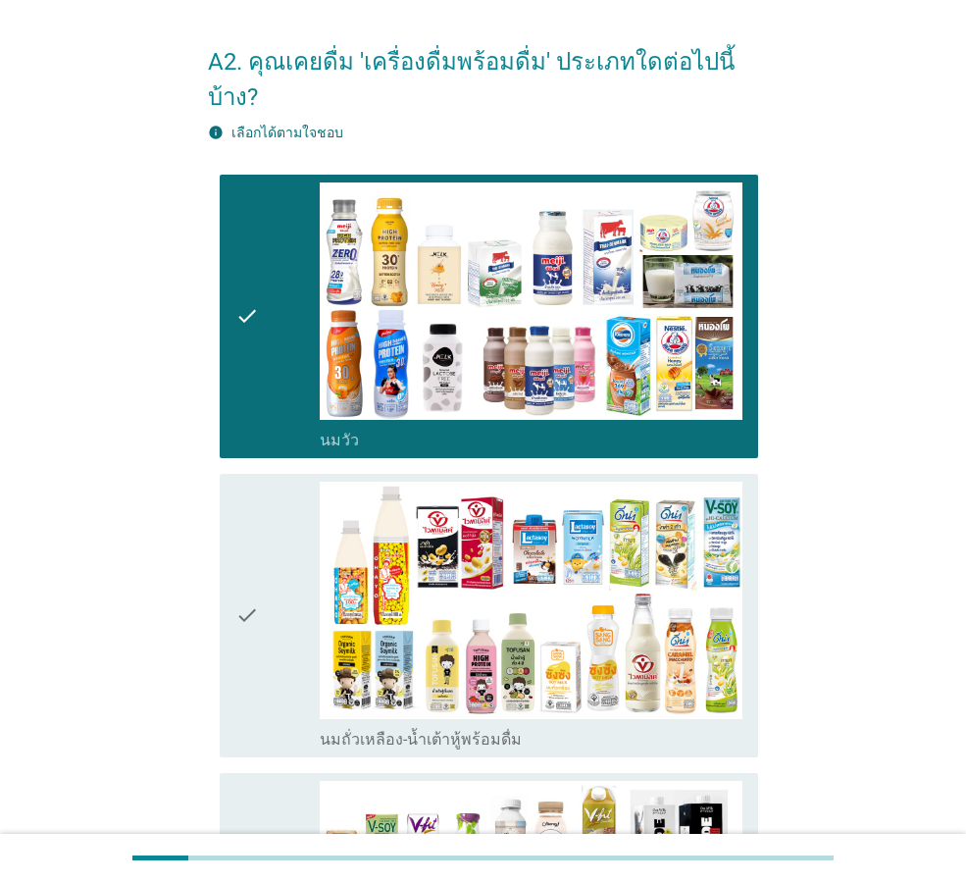
scroll to position [98, 0]
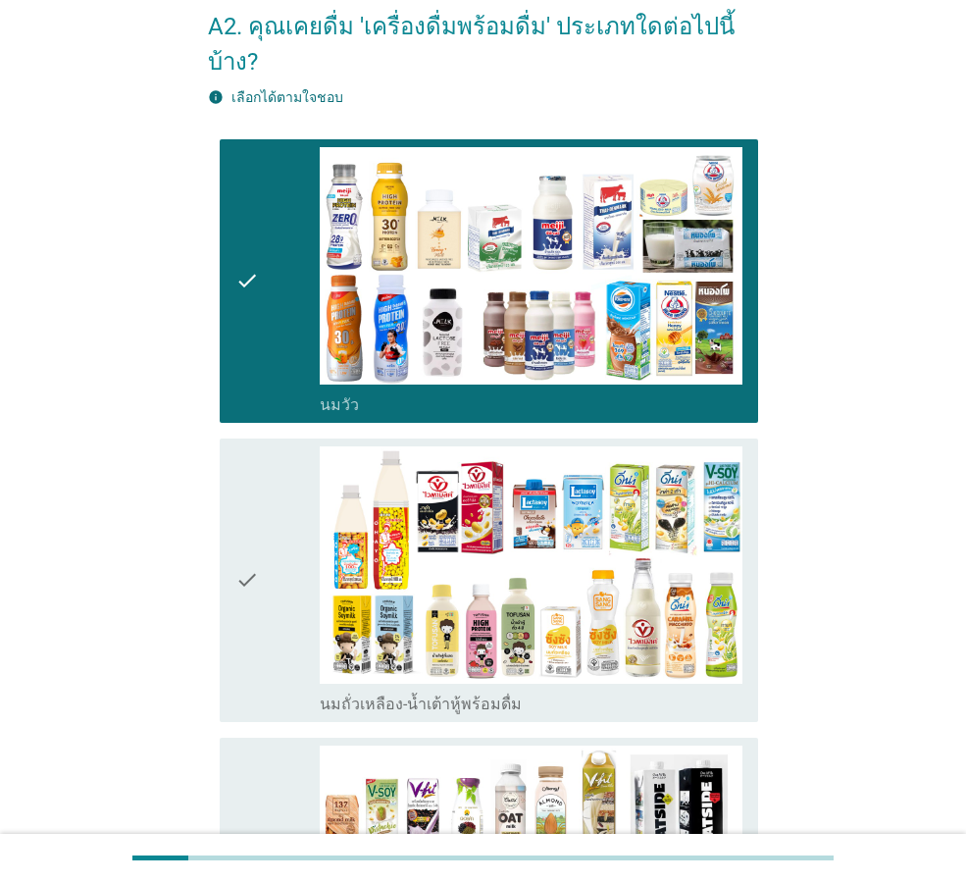
click at [246, 482] on icon "check" at bounding box center [247, 580] width 24 height 268
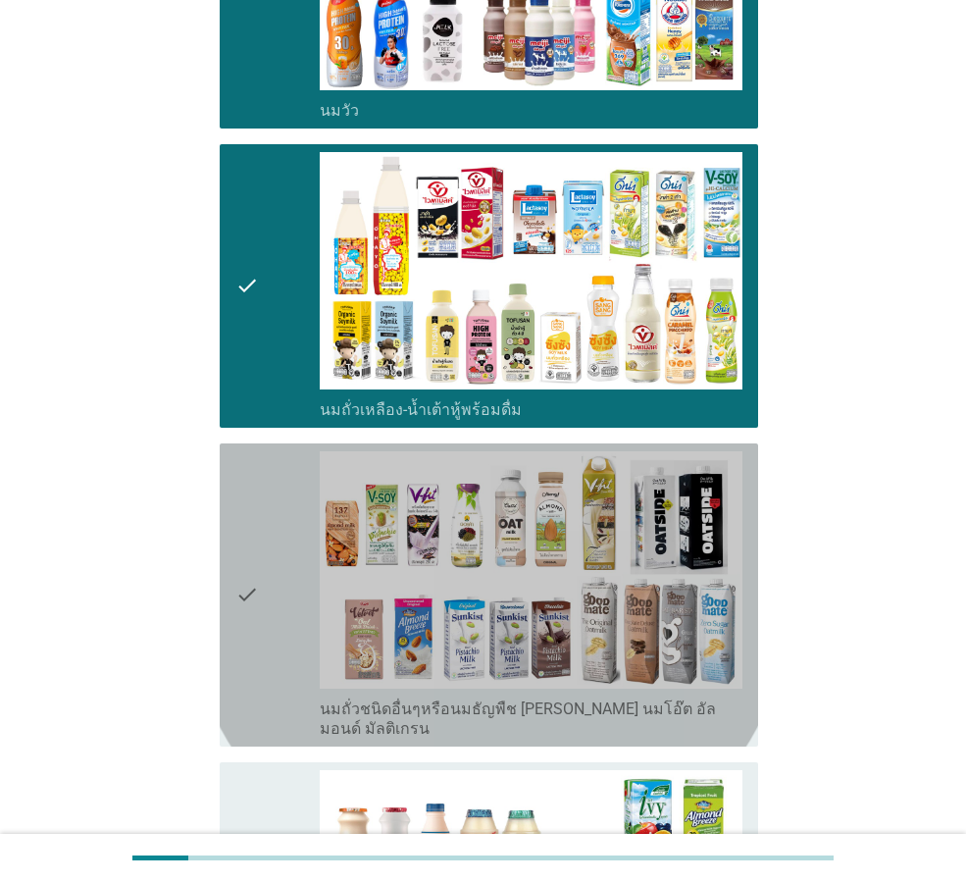
click at [246, 481] on icon "check" at bounding box center [247, 594] width 24 height 287
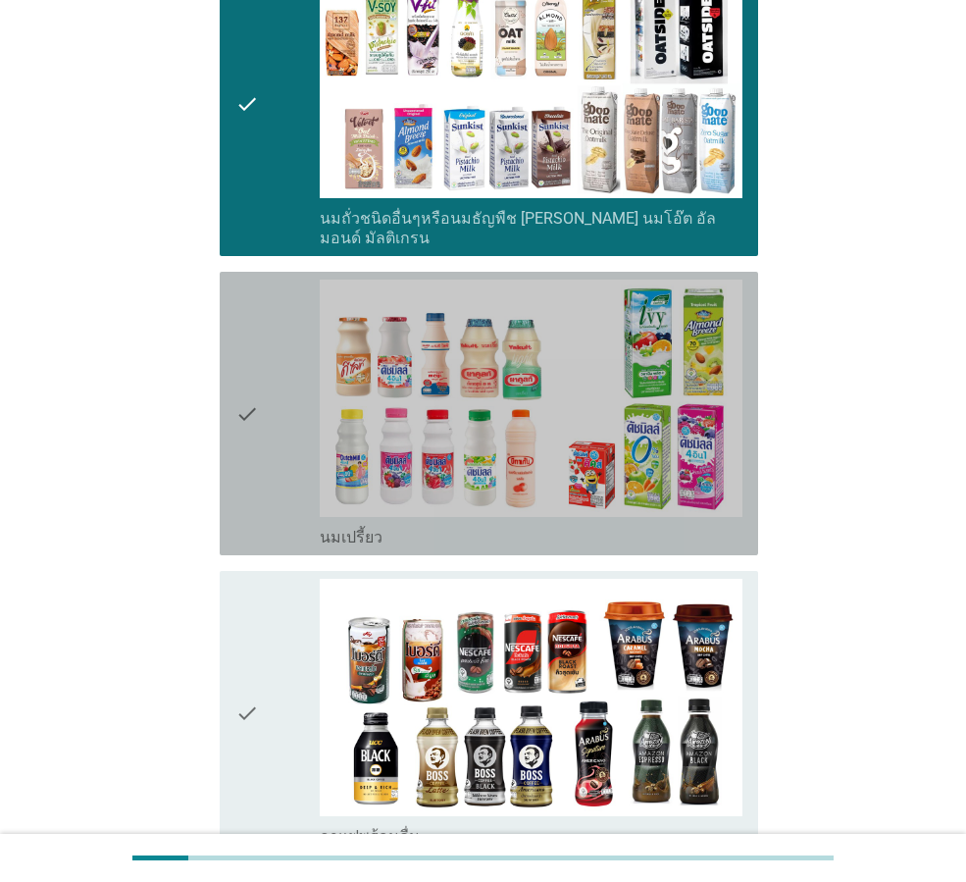
click at [246, 481] on icon "check" at bounding box center [247, 413] width 24 height 268
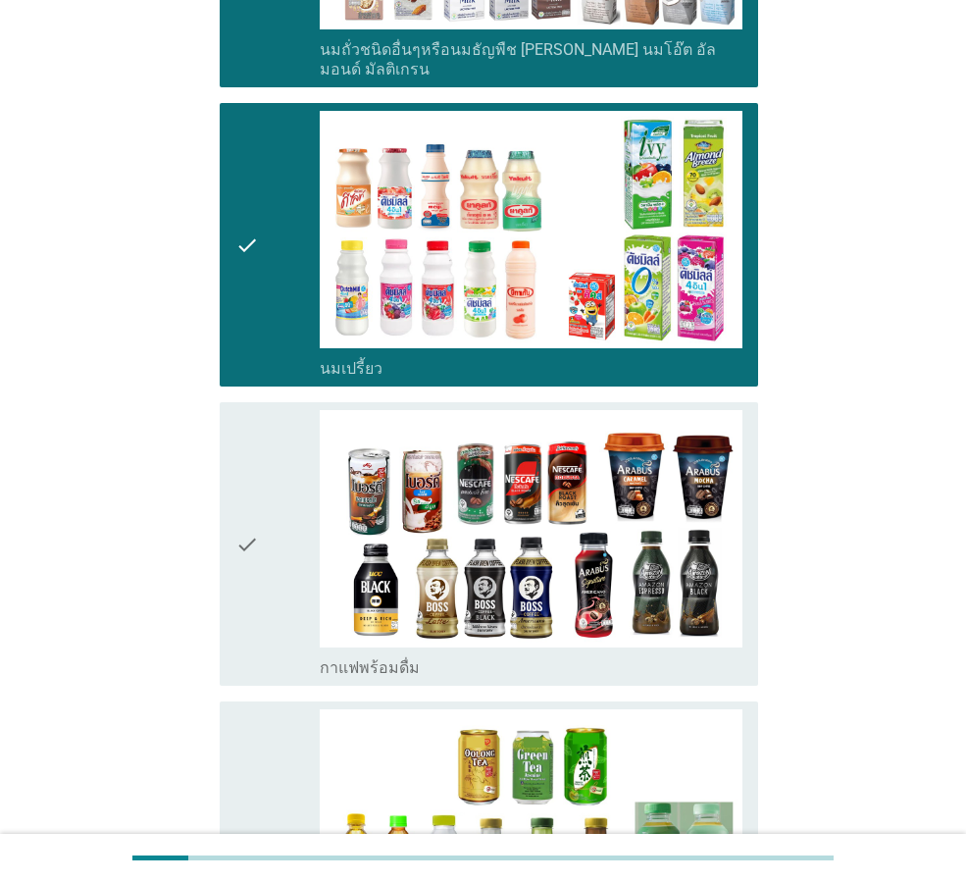
scroll to position [1079, 0]
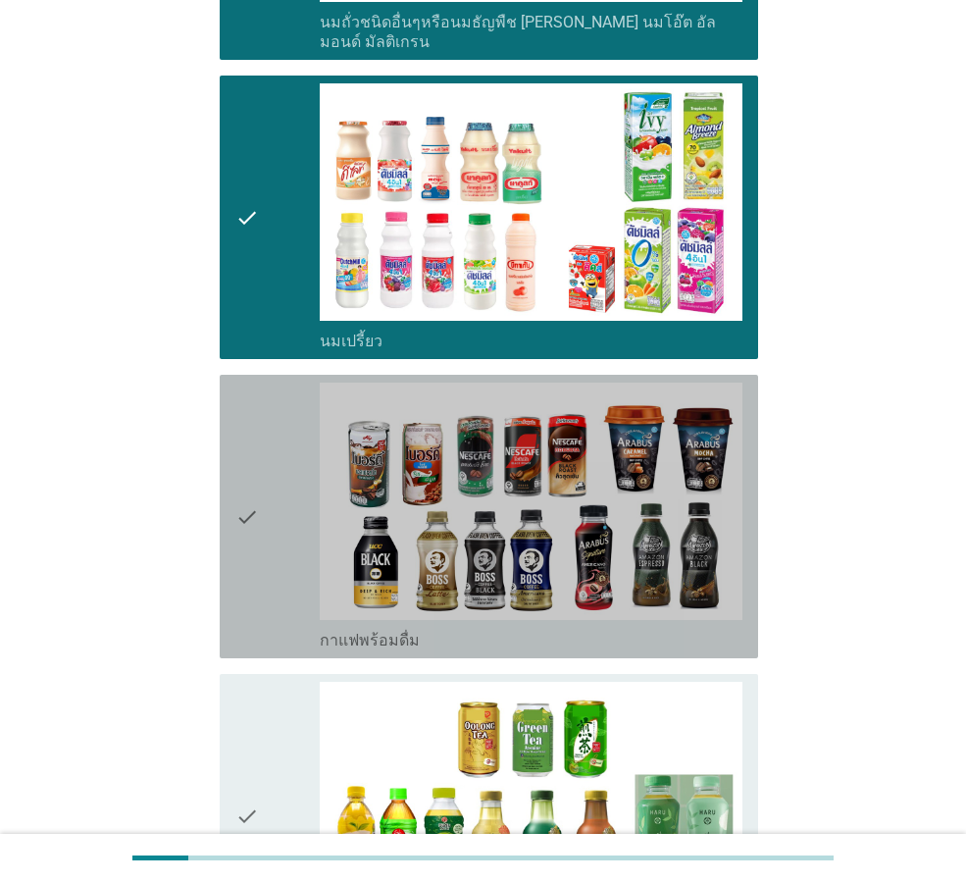
click at [246, 481] on icon "check" at bounding box center [247, 516] width 24 height 268
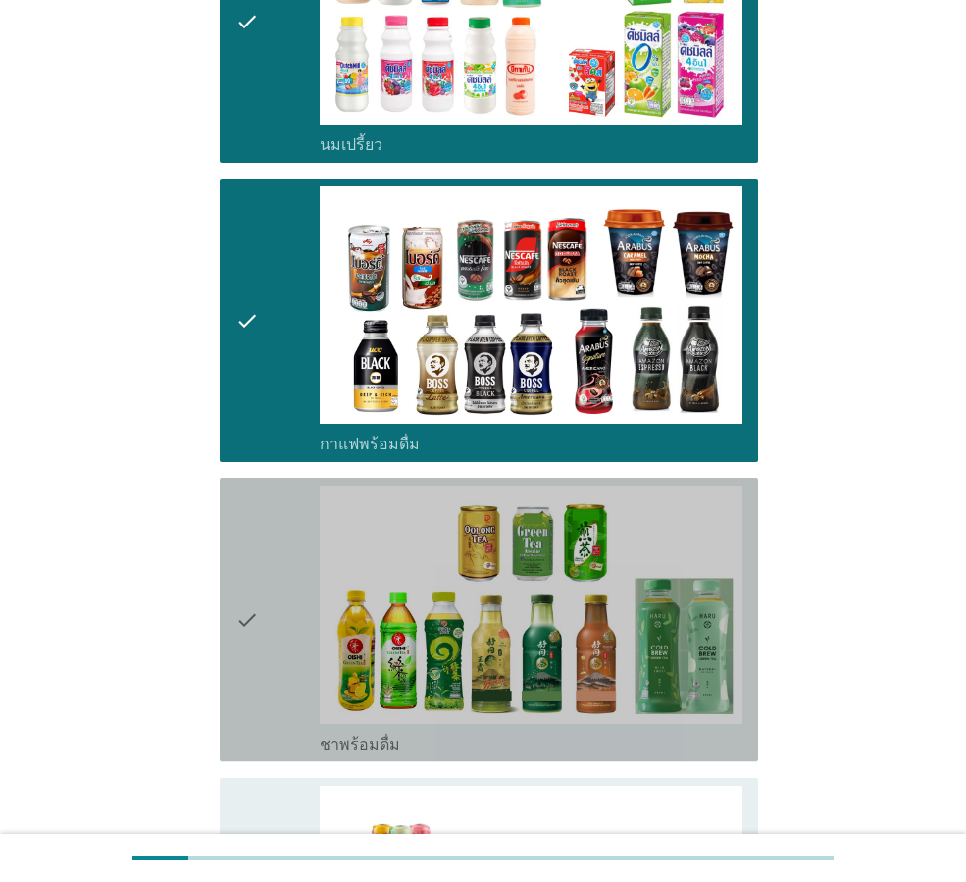
click at [247, 485] on icon "check" at bounding box center [247, 619] width 24 height 268
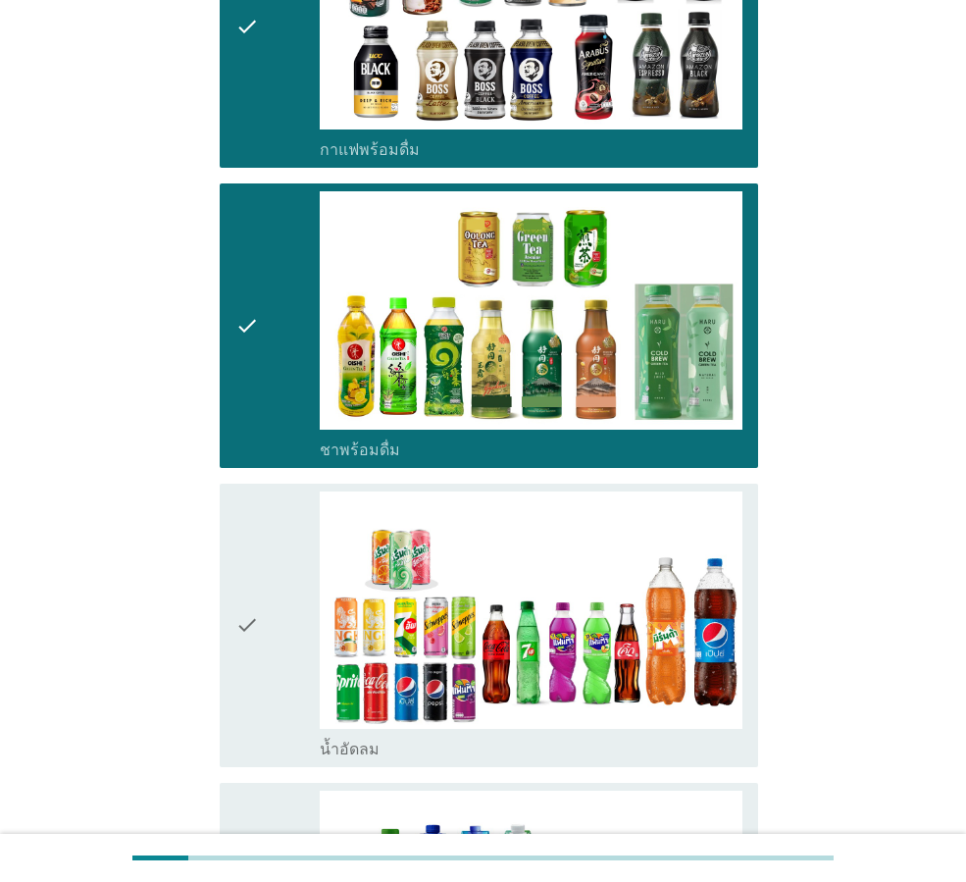
click at [248, 491] on icon "check" at bounding box center [247, 625] width 24 height 268
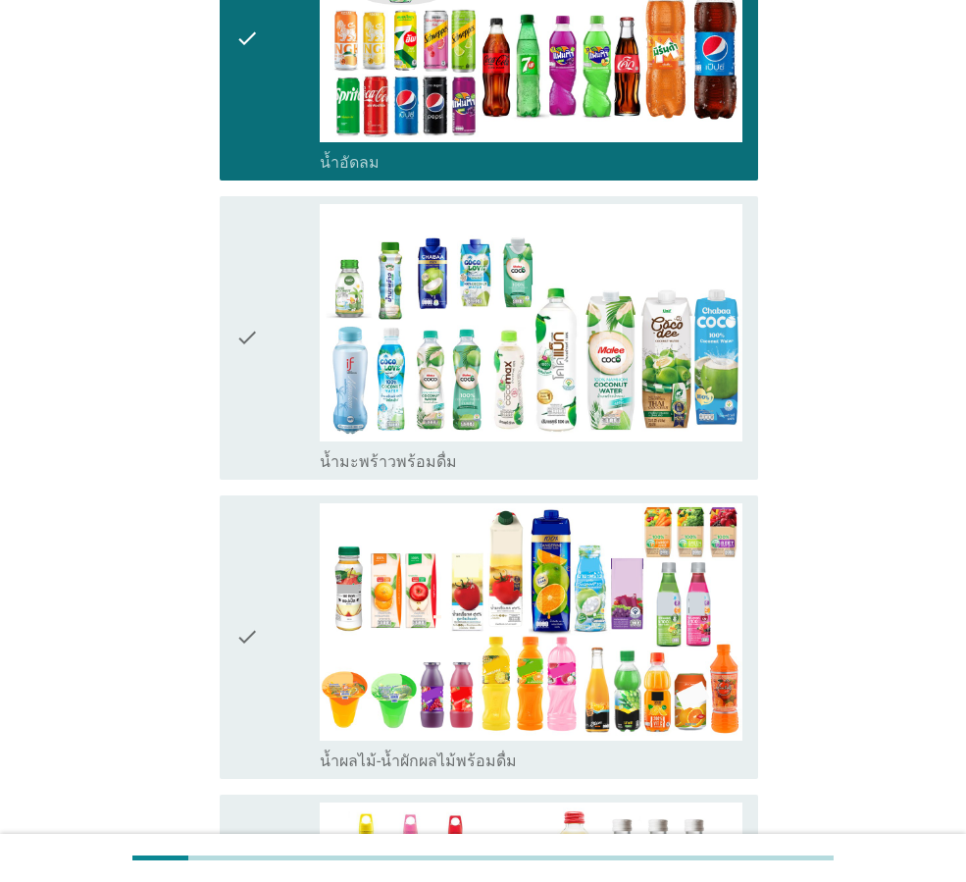
scroll to position [2157, 0]
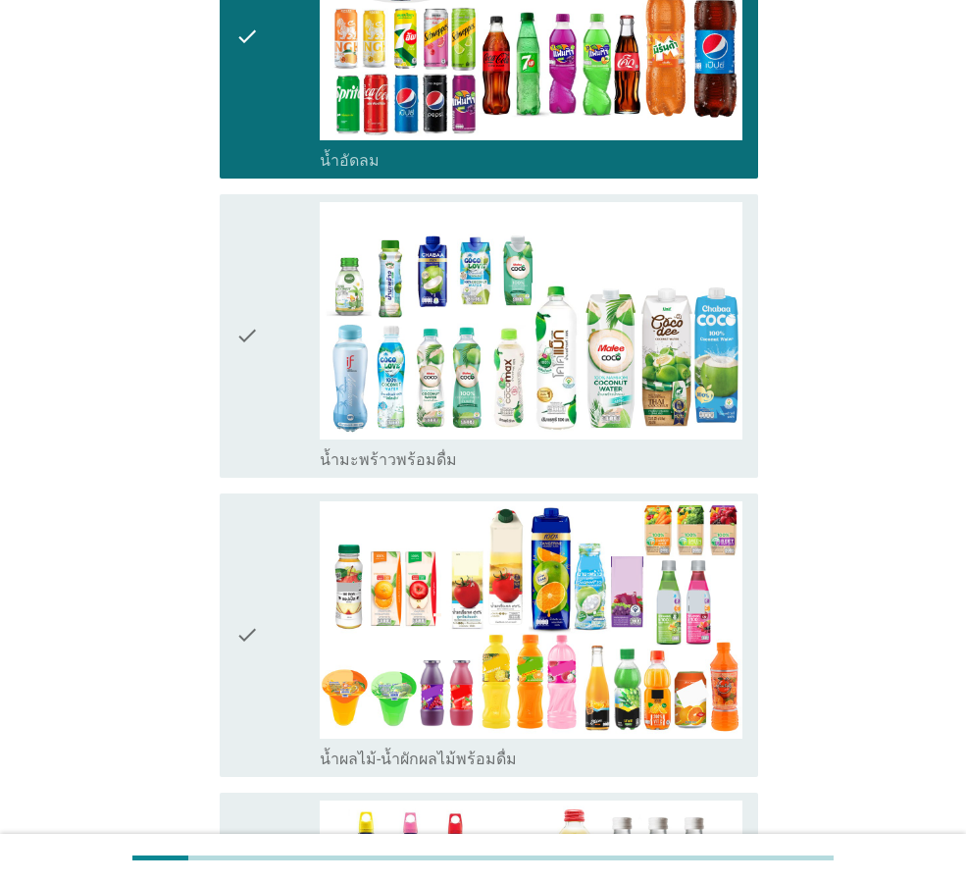
click at [248, 501] on icon "check" at bounding box center [247, 635] width 24 height 268
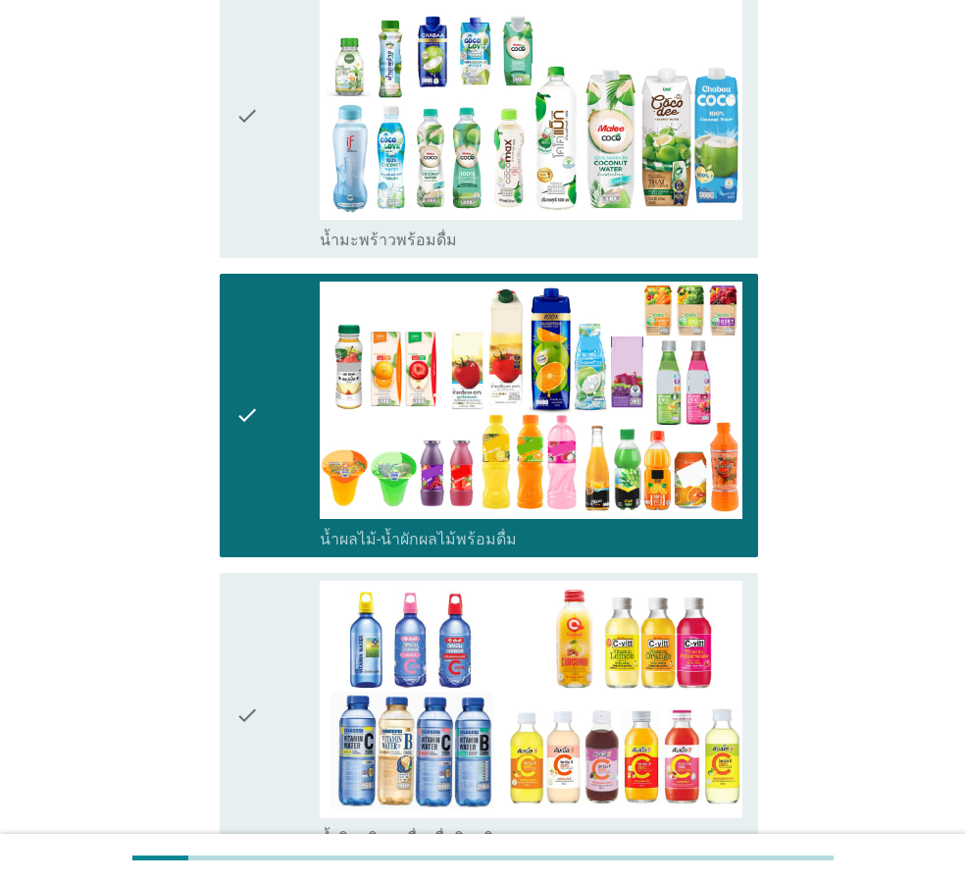
scroll to position [2452, 0]
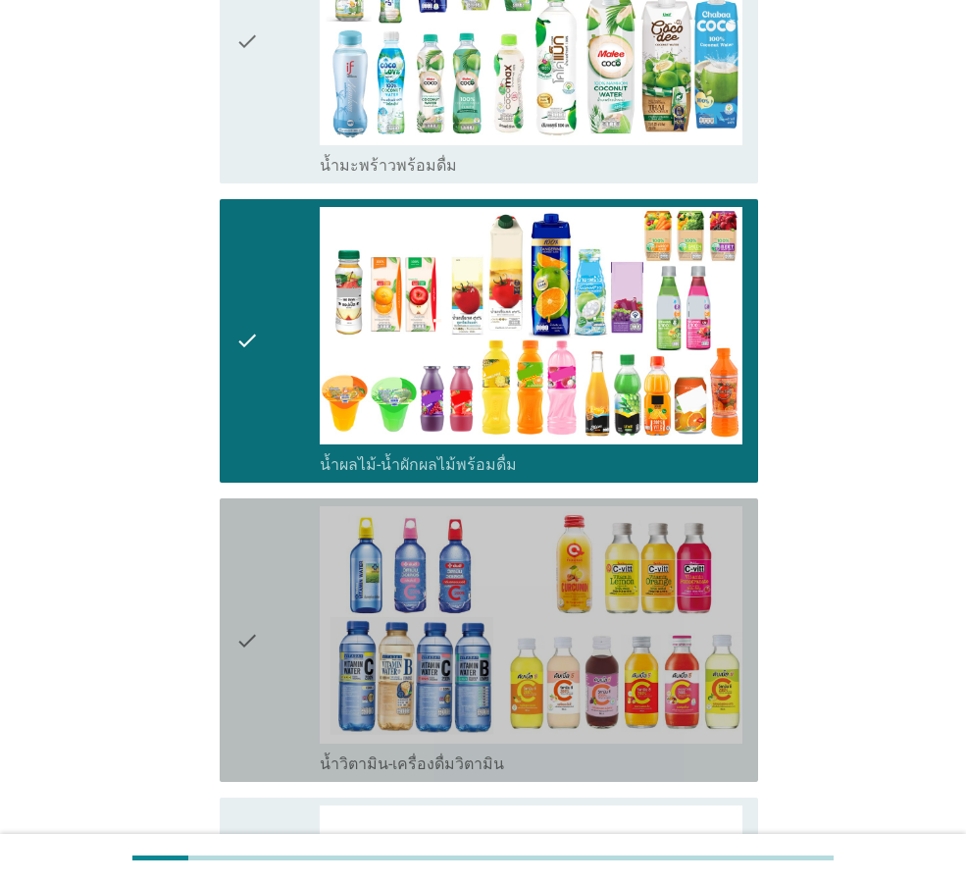
click at [248, 506] on icon "check" at bounding box center [247, 640] width 24 height 268
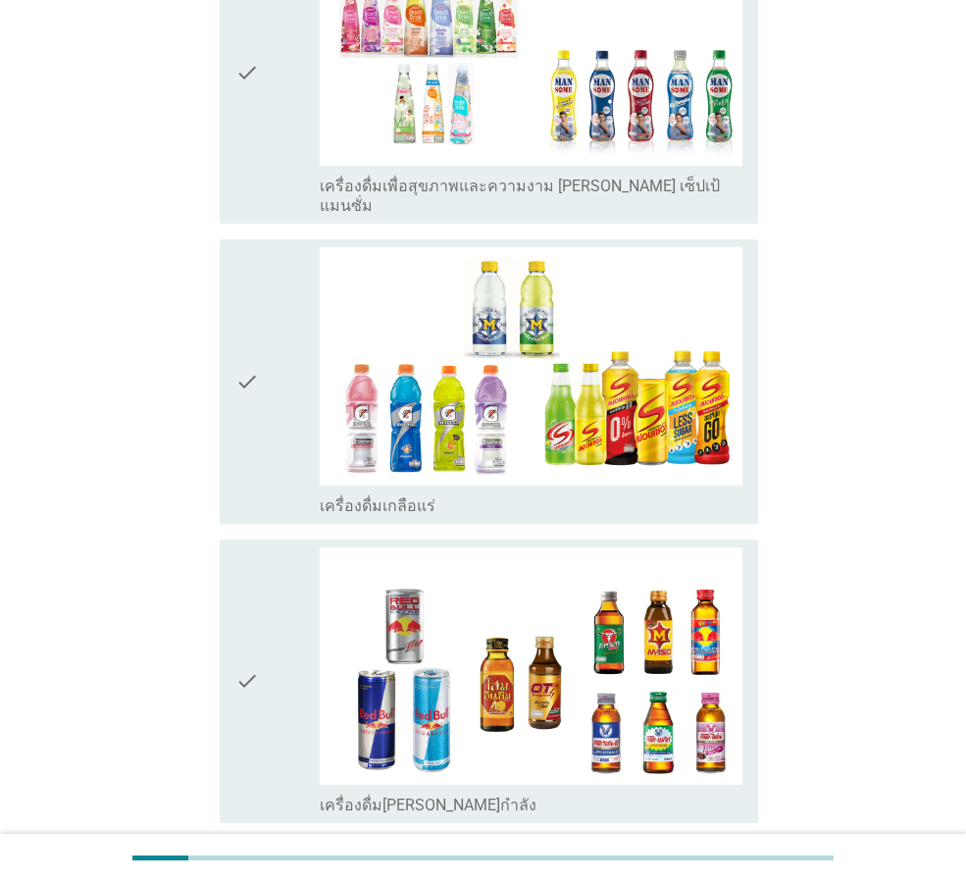
scroll to position [3334, 0]
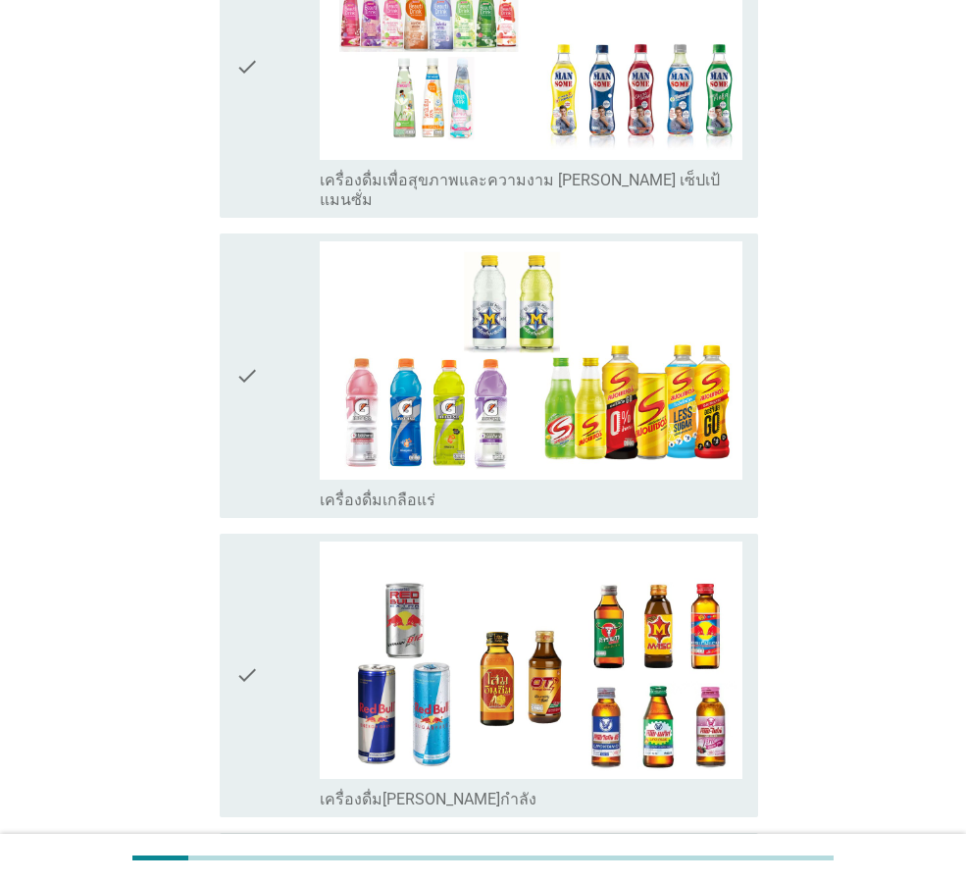
click at [248, 541] on icon "check" at bounding box center [247, 675] width 24 height 268
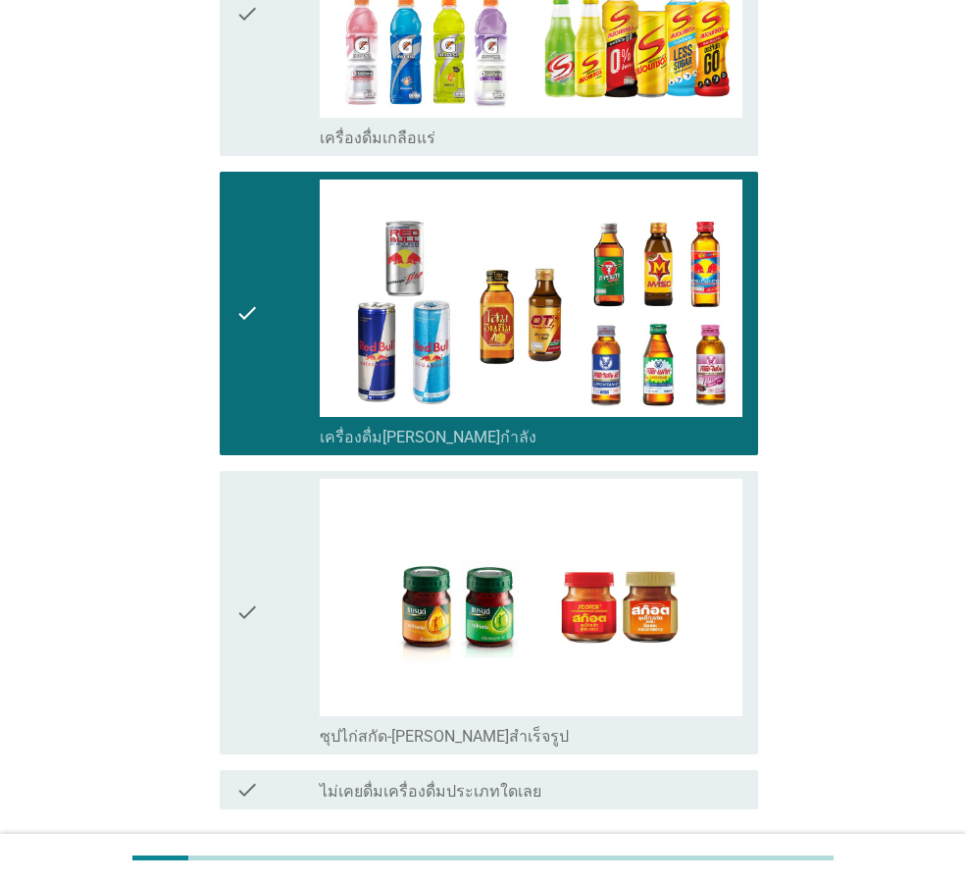
scroll to position [3726, 0]
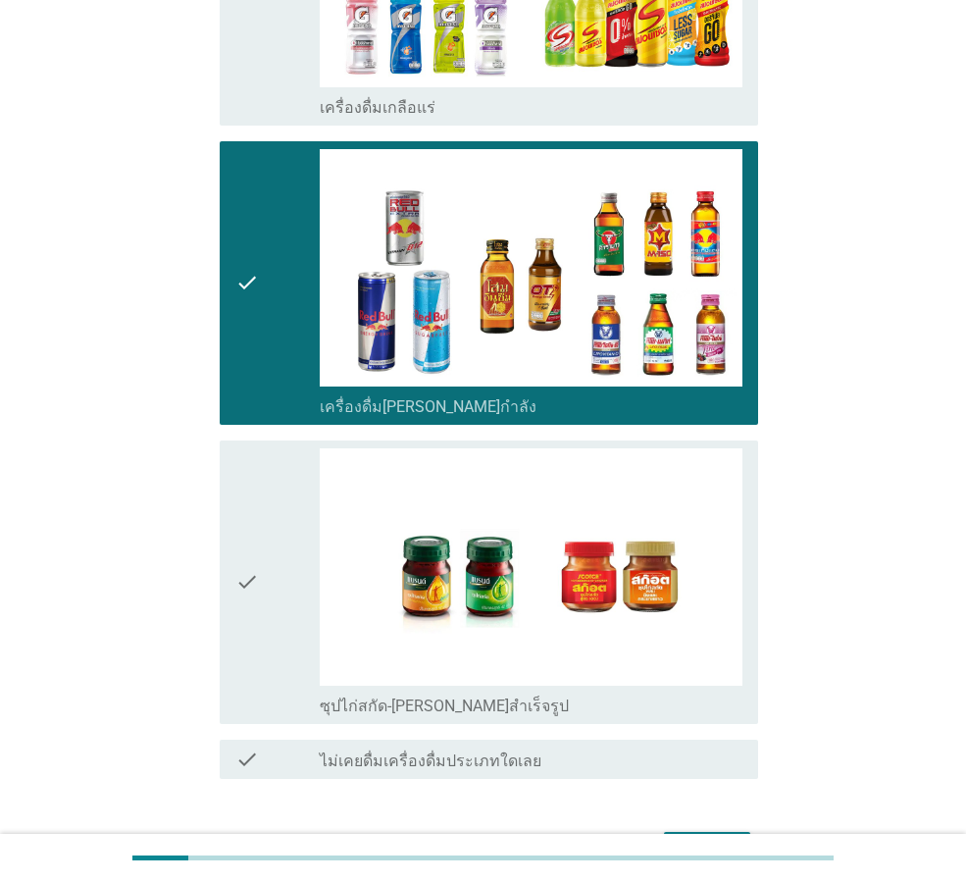
click at [248, 478] on icon "check" at bounding box center [247, 582] width 24 height 268
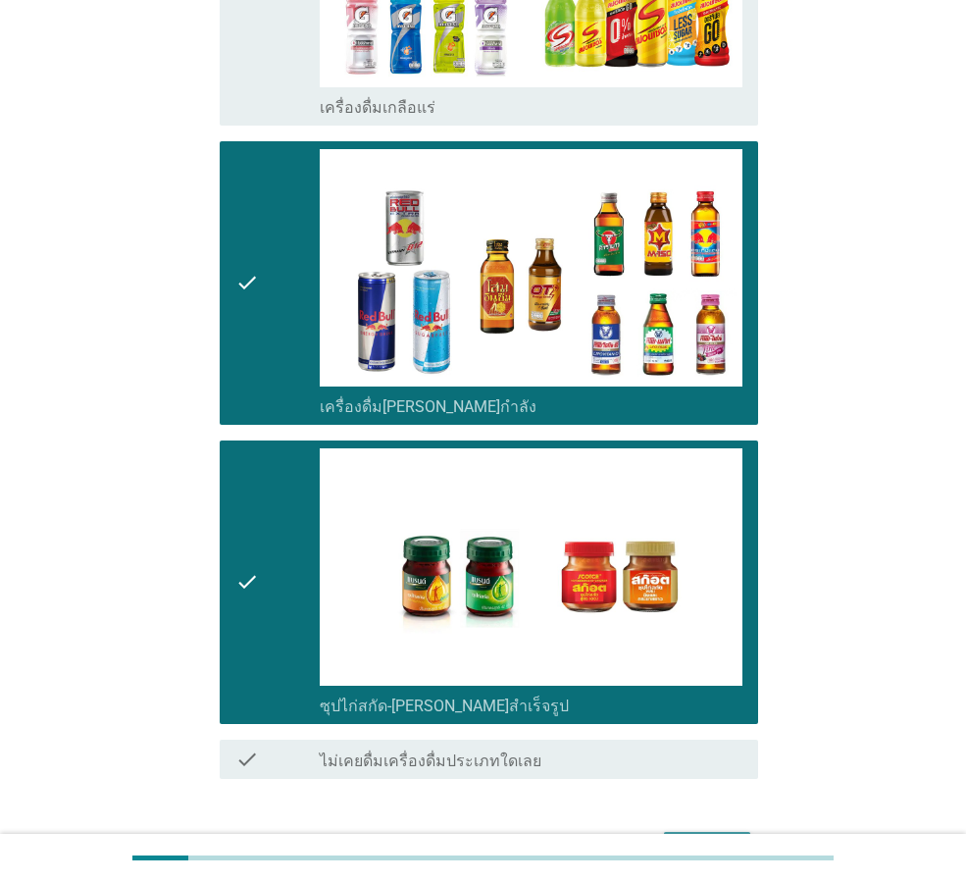
click at [692, 837] on div "ต่อไป" at bounding box center [707, 849] width 55 height 24
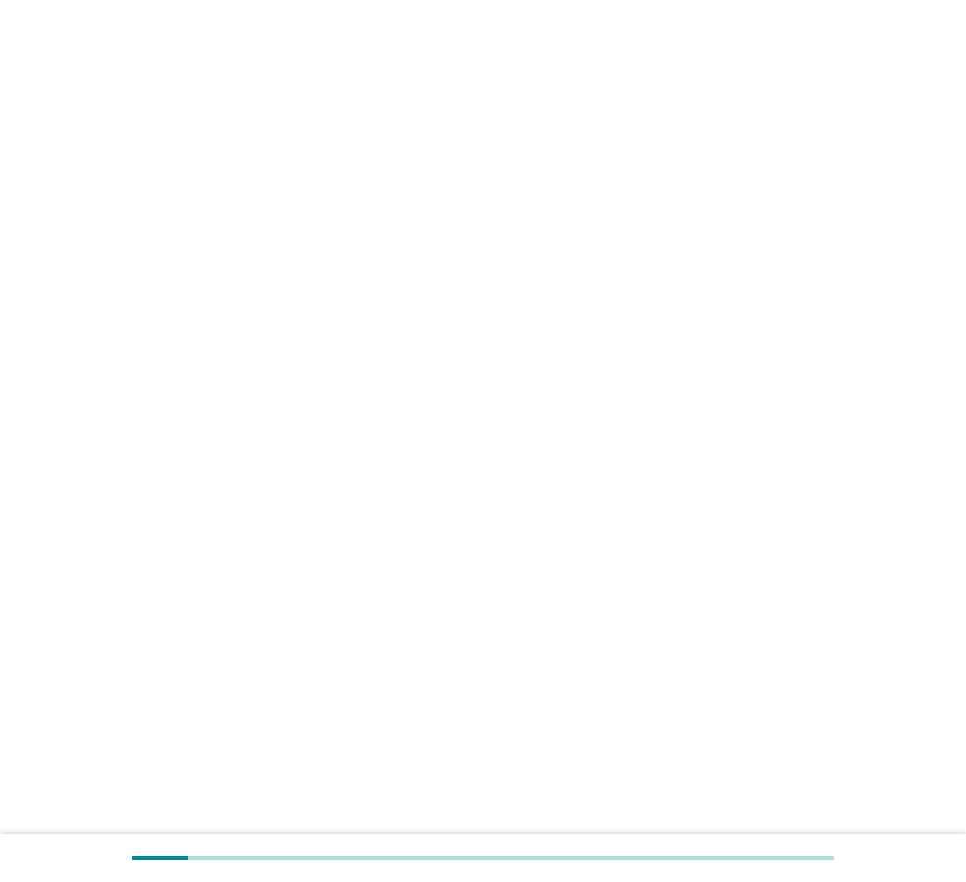
scroll to position [0, 0]
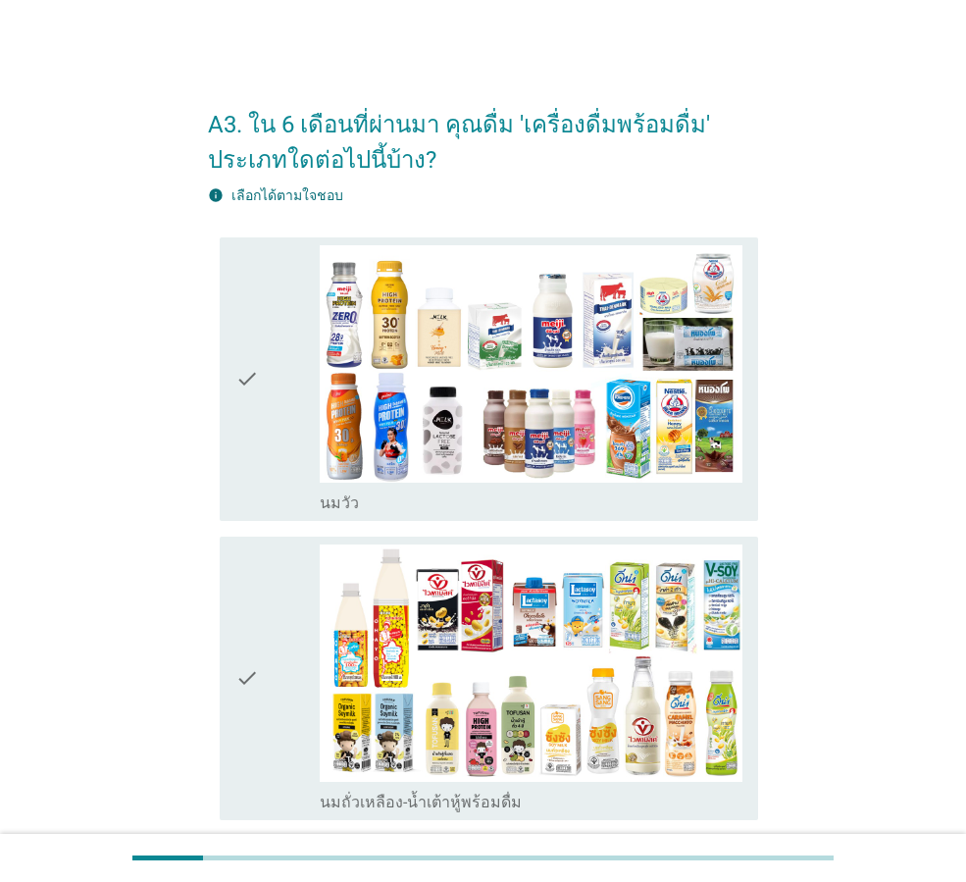
click at [243, 328] on icon "check" at bounding box center [247, 379] width 24 height 268
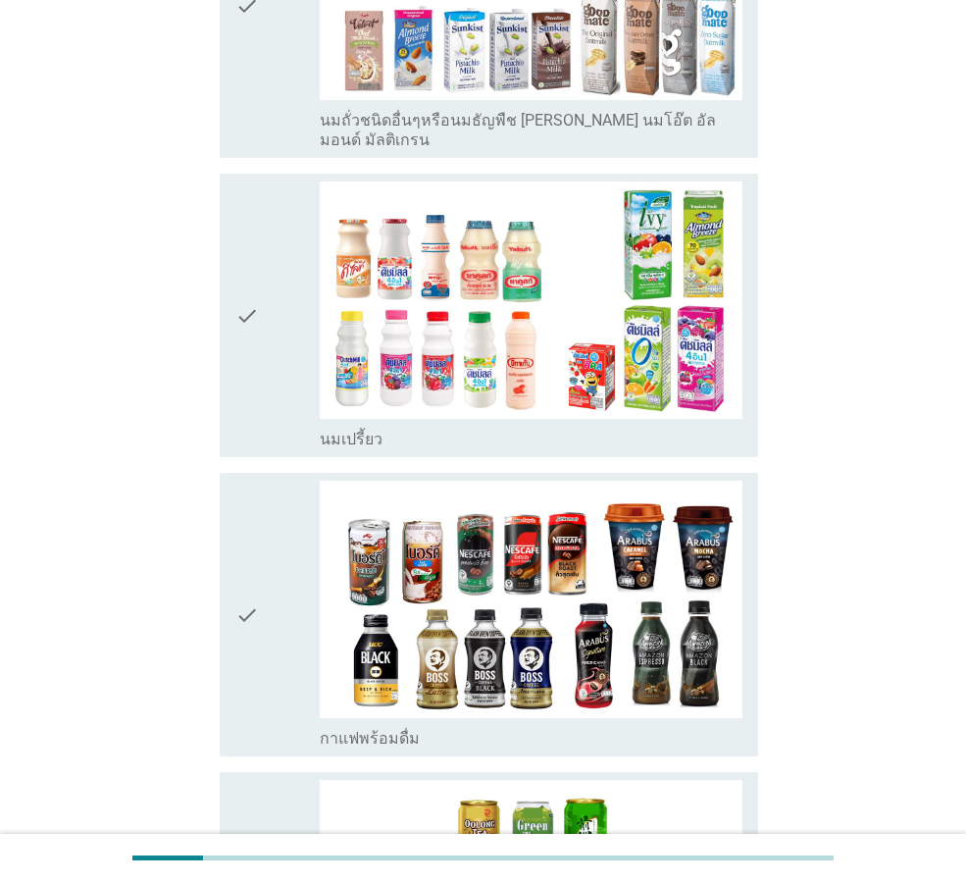
click at [243, 328] on icon "check" at bounding box center [247, 315] width 24 height 268
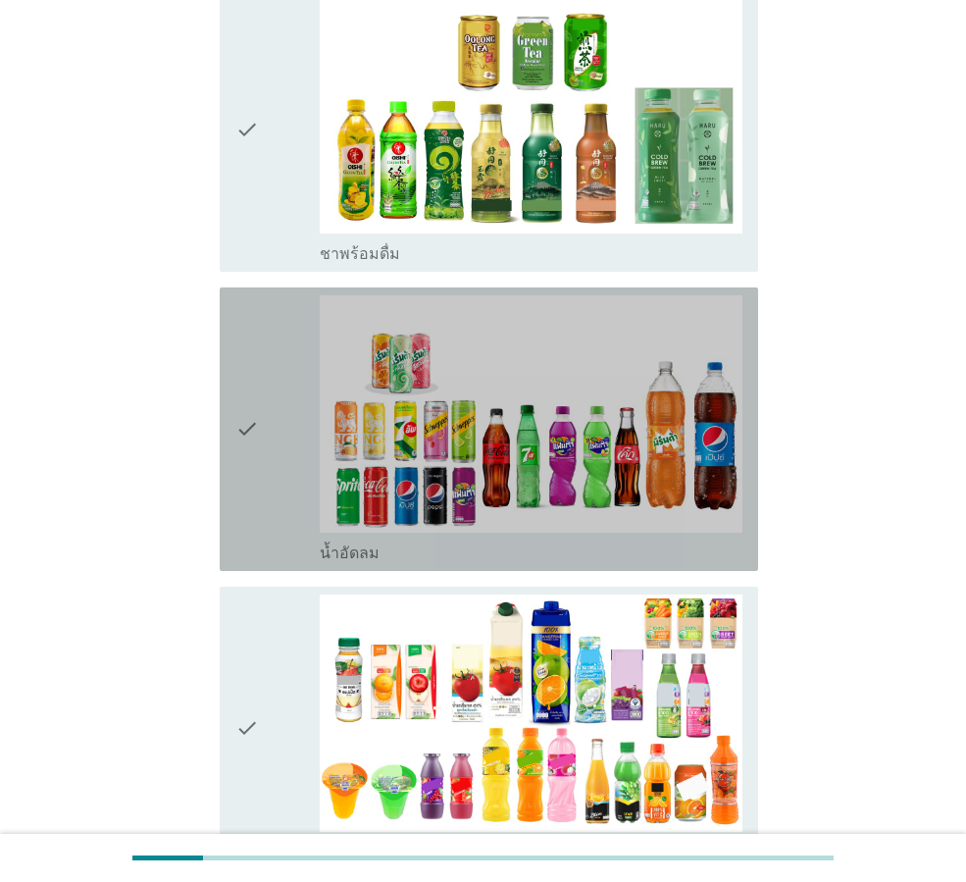
click at [243, 328] on icon "check" at bounding box center [247, 429] width 24 height 268
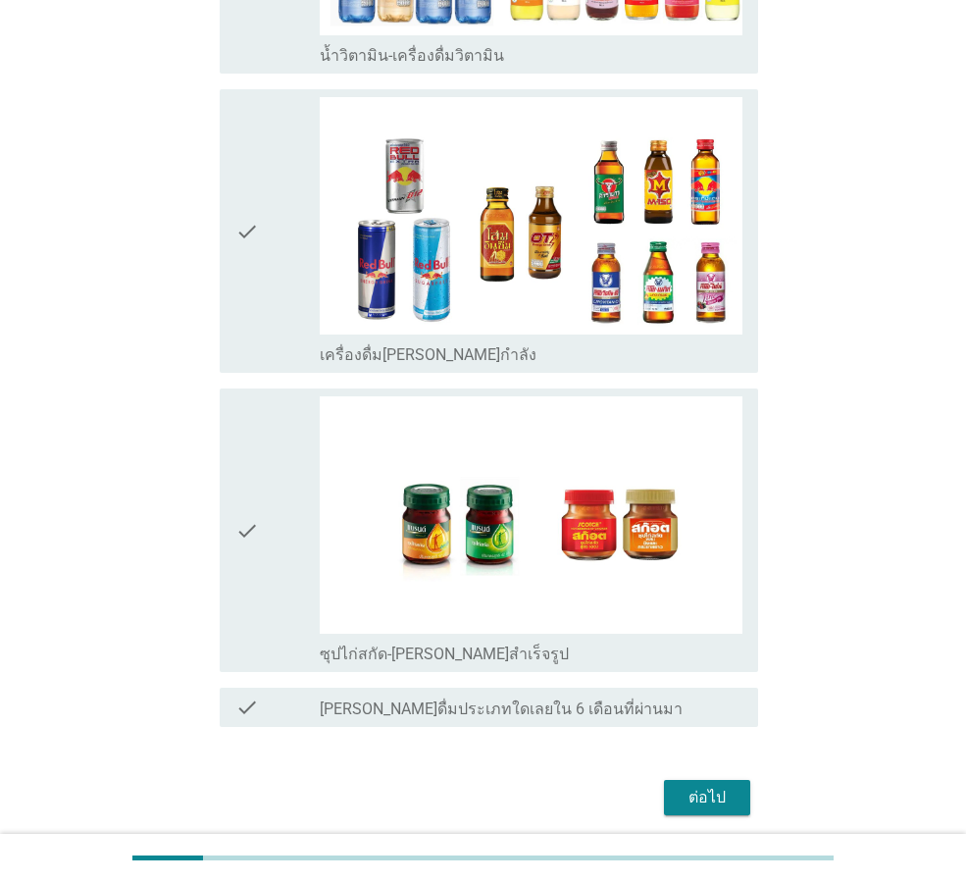
scroll to position [2915, 0]
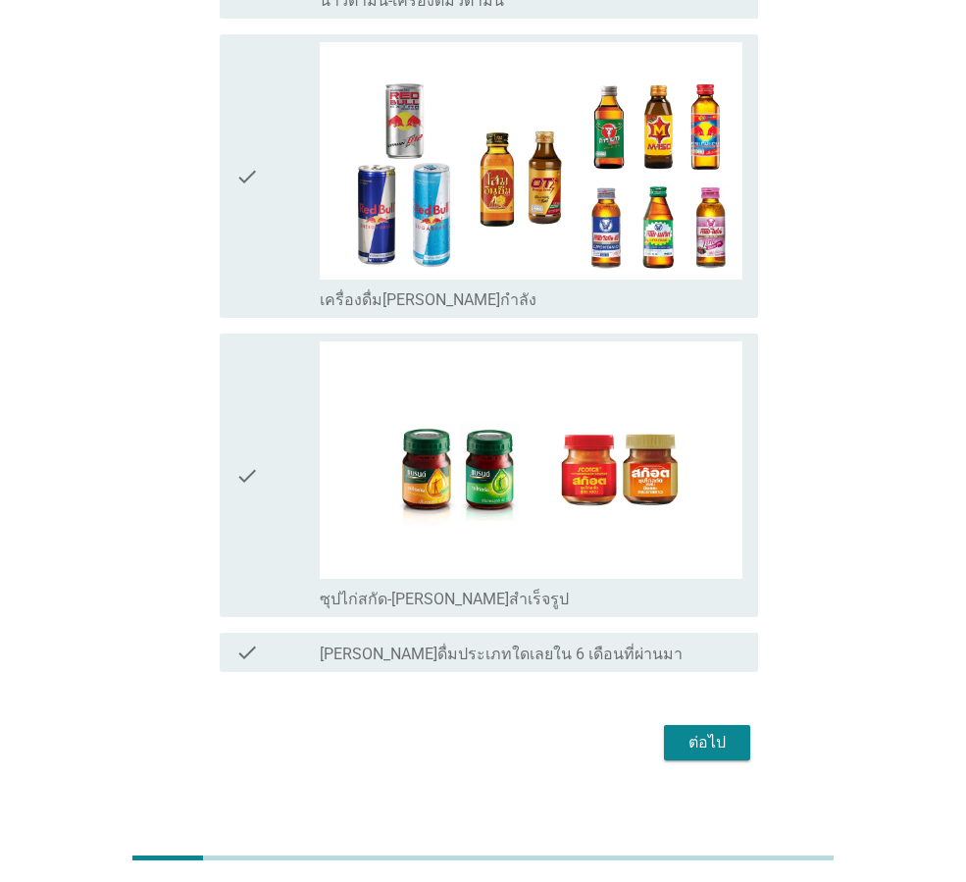
click at [727, 731] on div "ต่อไป" at bounding box center [707, 743] width 55 height 24
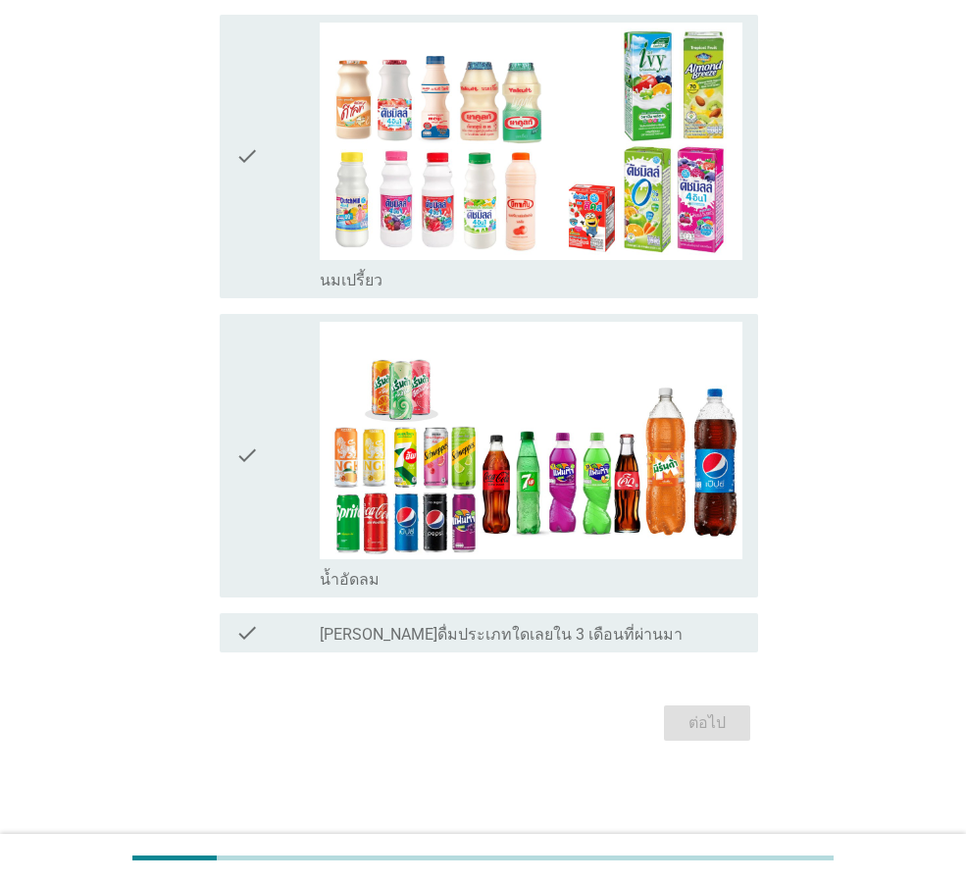
scroll to position [0, 0]
